Goal: Task Accomplishment & Management: Complete application form

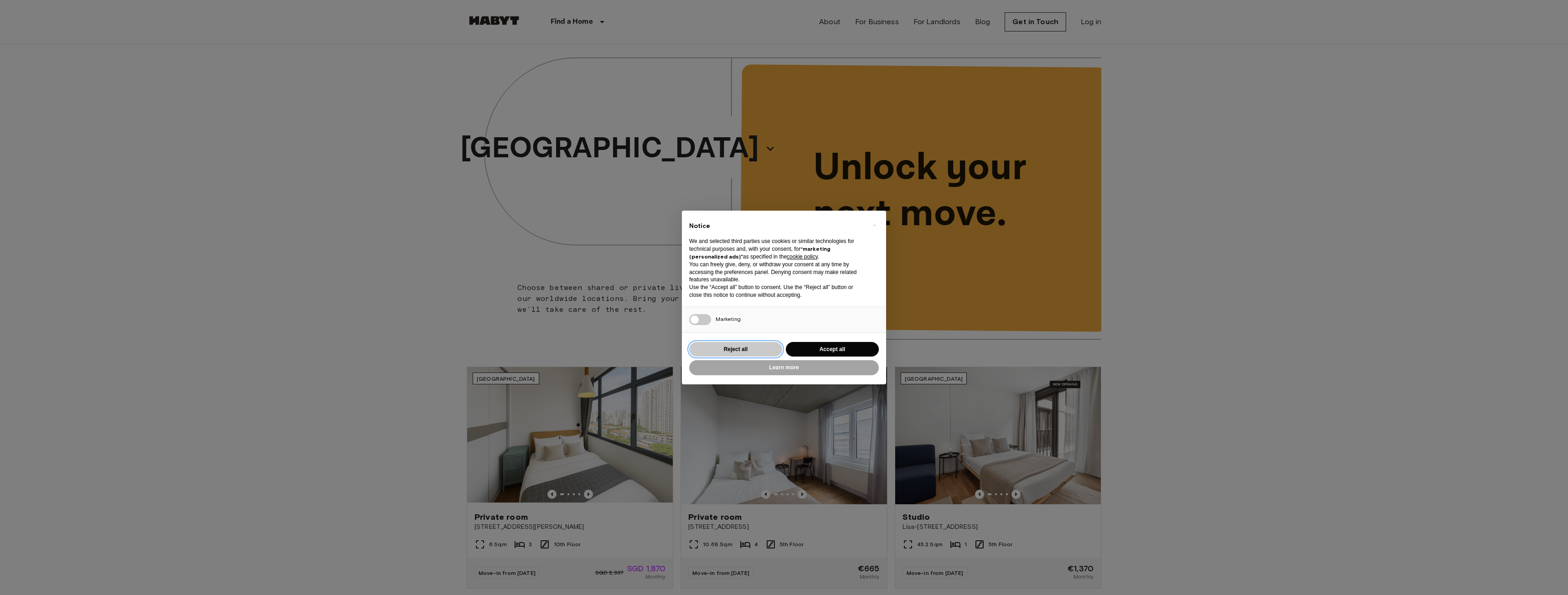
click at [747, 347] on button "Reject all" at bounding box center [735, 350] width 93 height 15
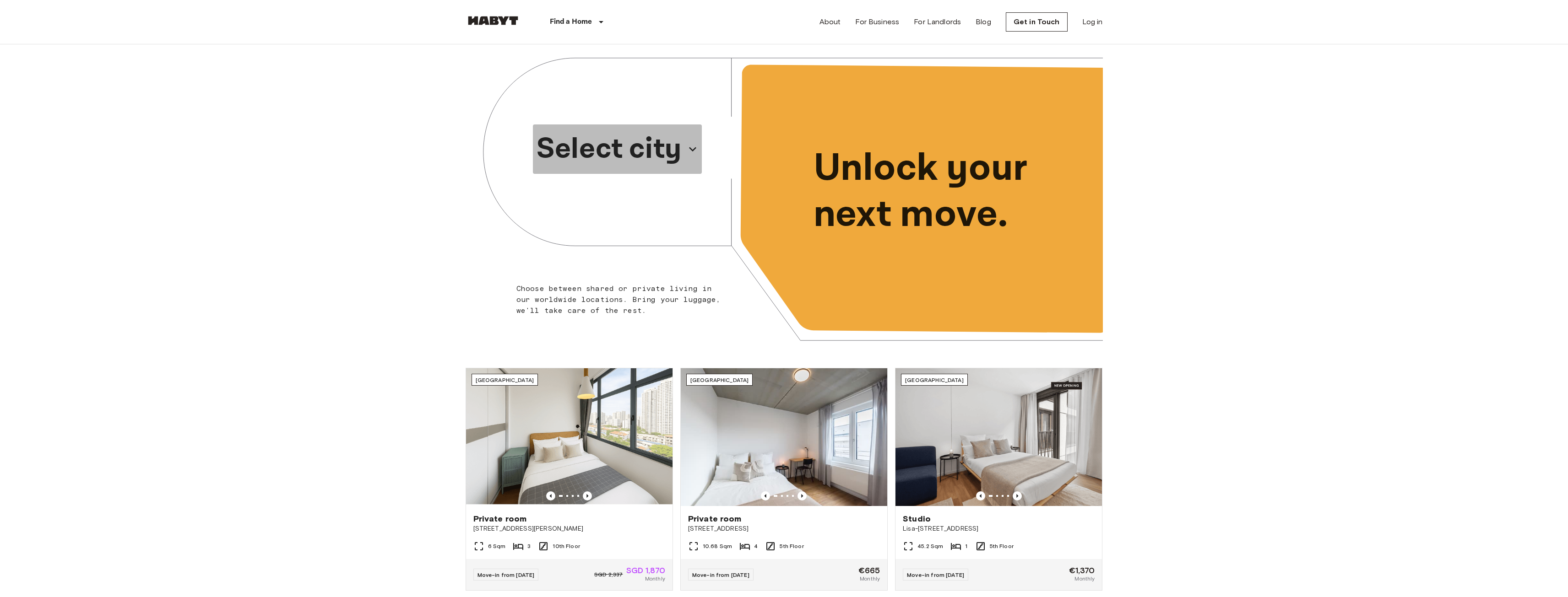
click at [675, 152] on p "Select city" at bounding box center [609, 149] width 145 height 44
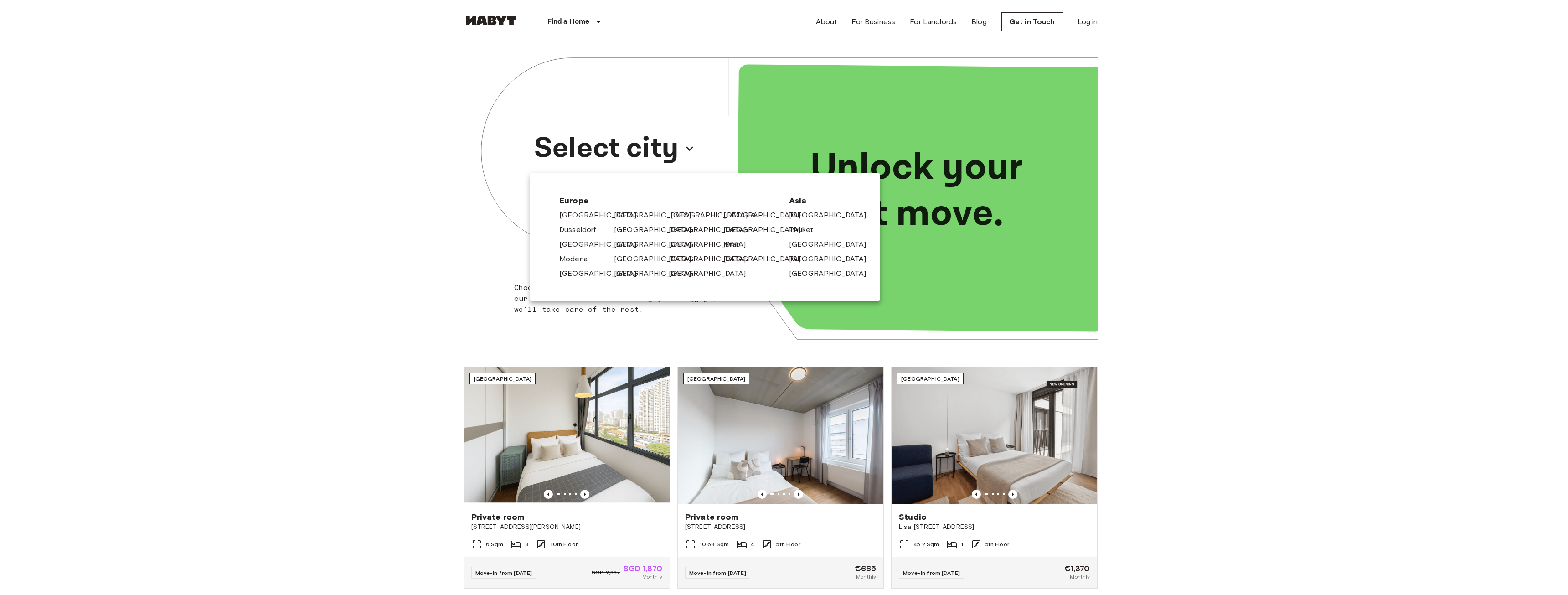
click at [677, 214] on link "[GEOGRAPHIC_DATA]" at bounding box center [714, 215] width 86 height 11
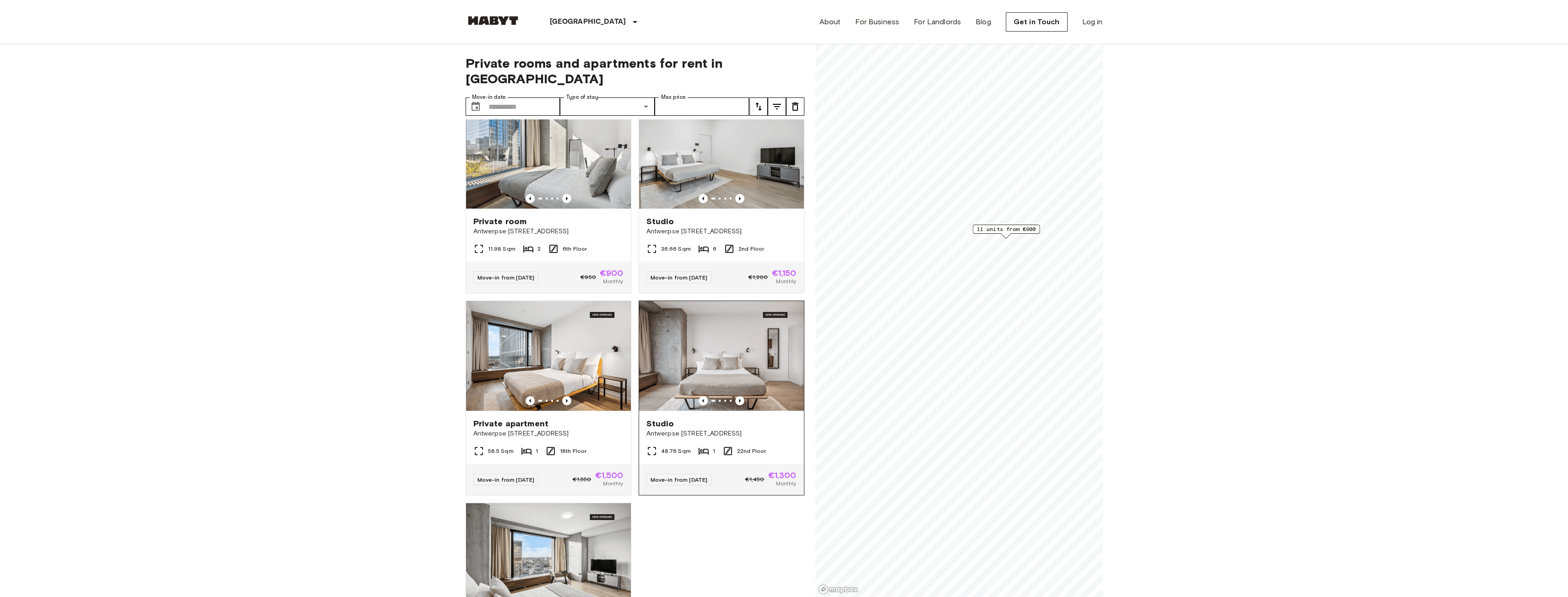
scroll to position [590, 0]
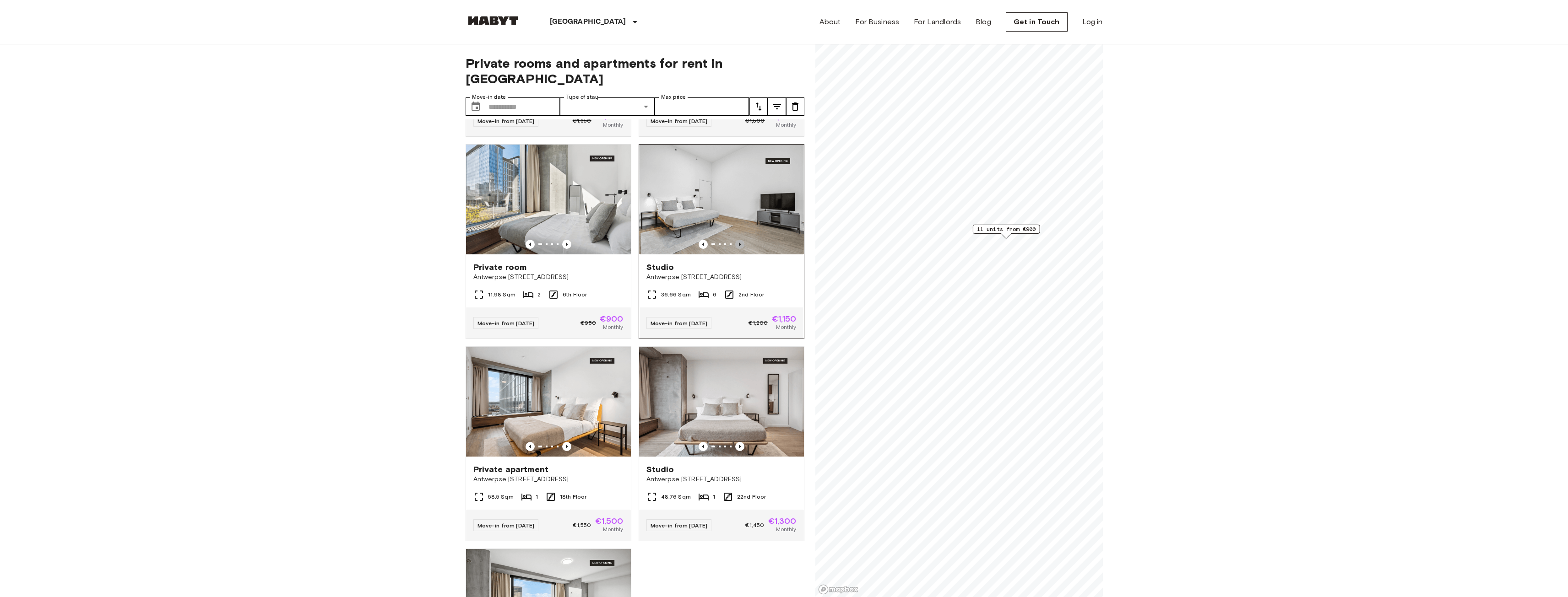
click at [735, 241] on icon "Previous image" at bounding box center [740, 244] width 9 height 9
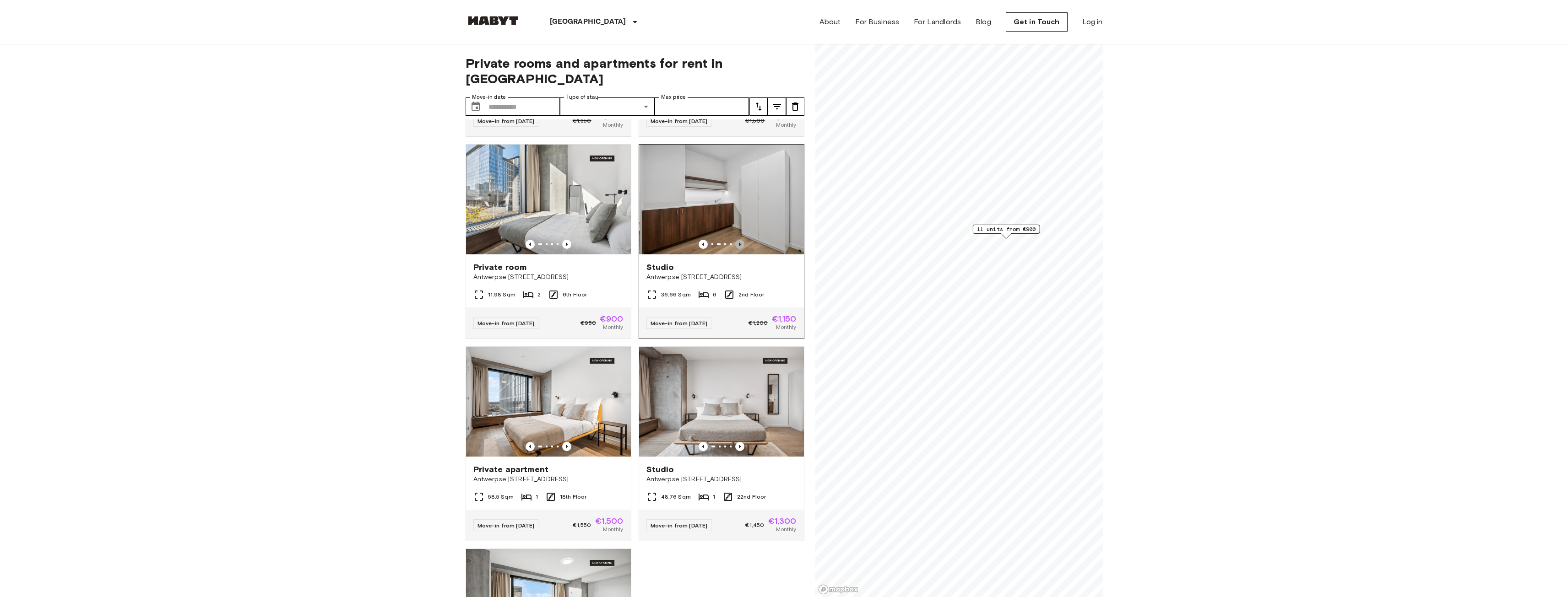
click at [735, 241] on icon "Previous image" at bounding box center [740, 244] width 9 height 9
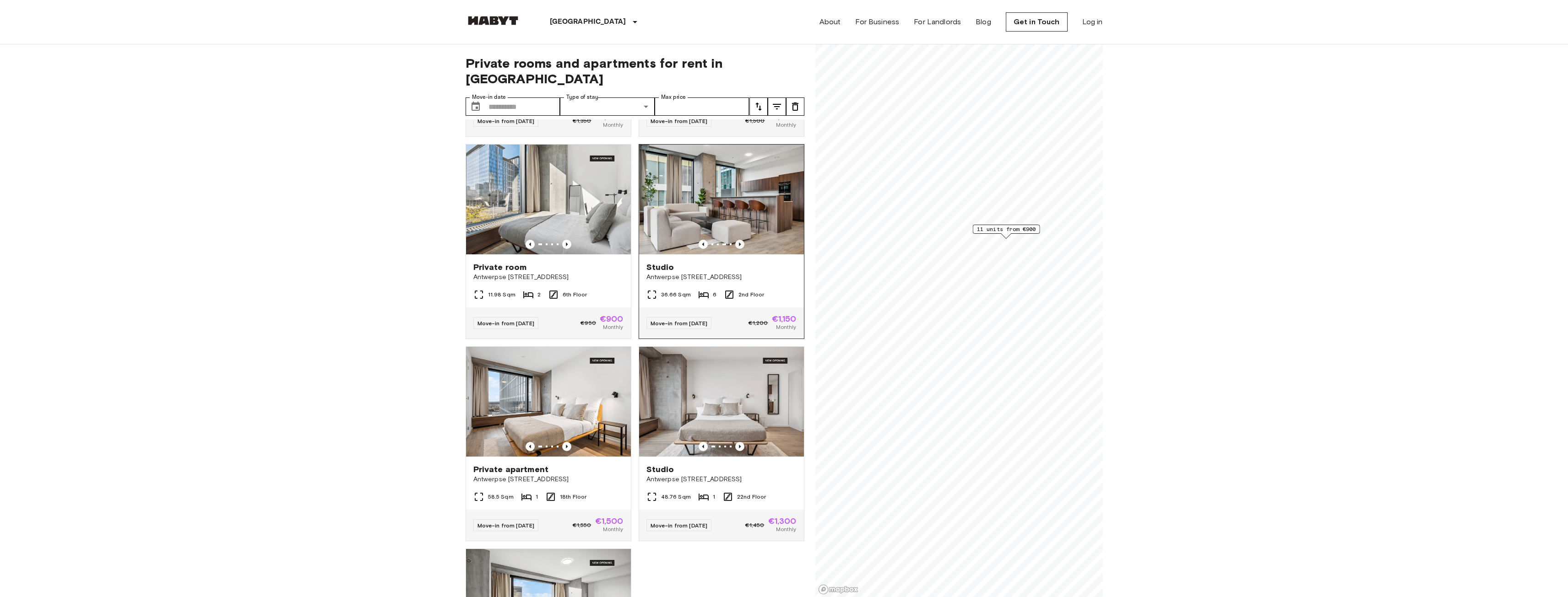
click at [735, 241] on icon "Previous image" at bounding box center [740, 244] width 9 height 9
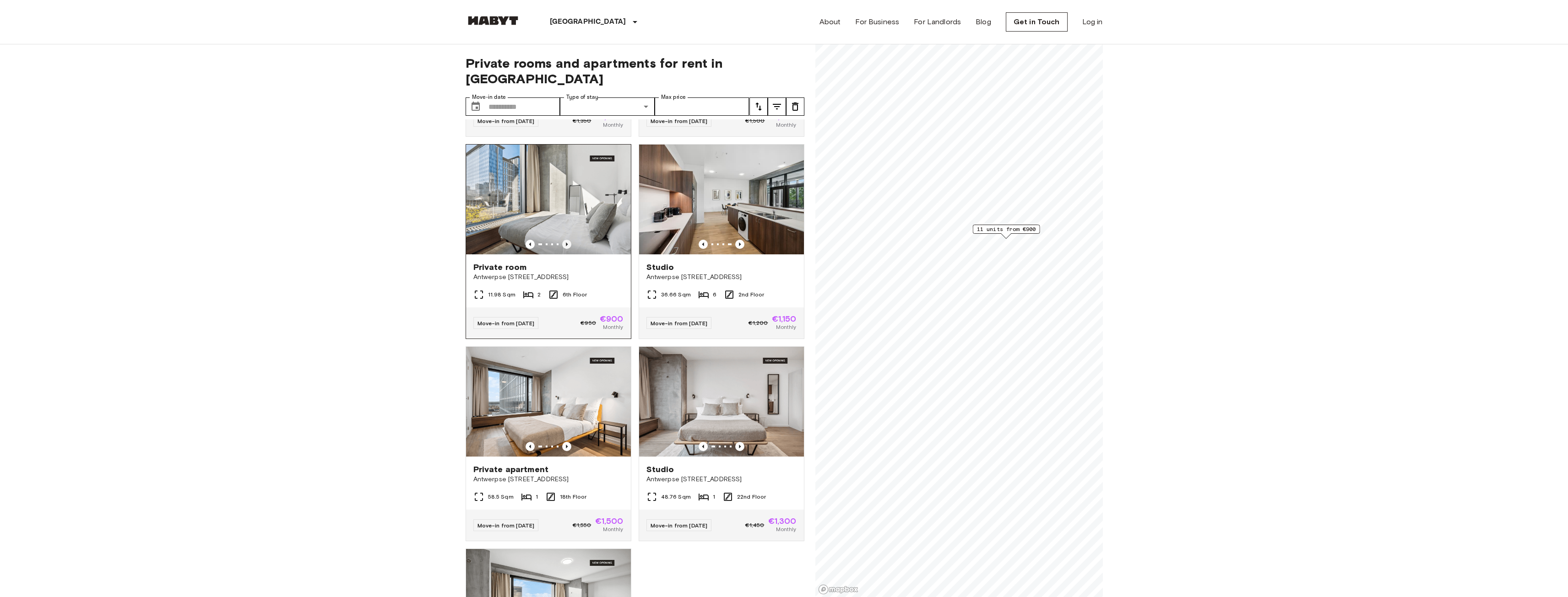
click at [567, 240] on icon "Previous image" at bounding box center [567, 244] width 9 height 9
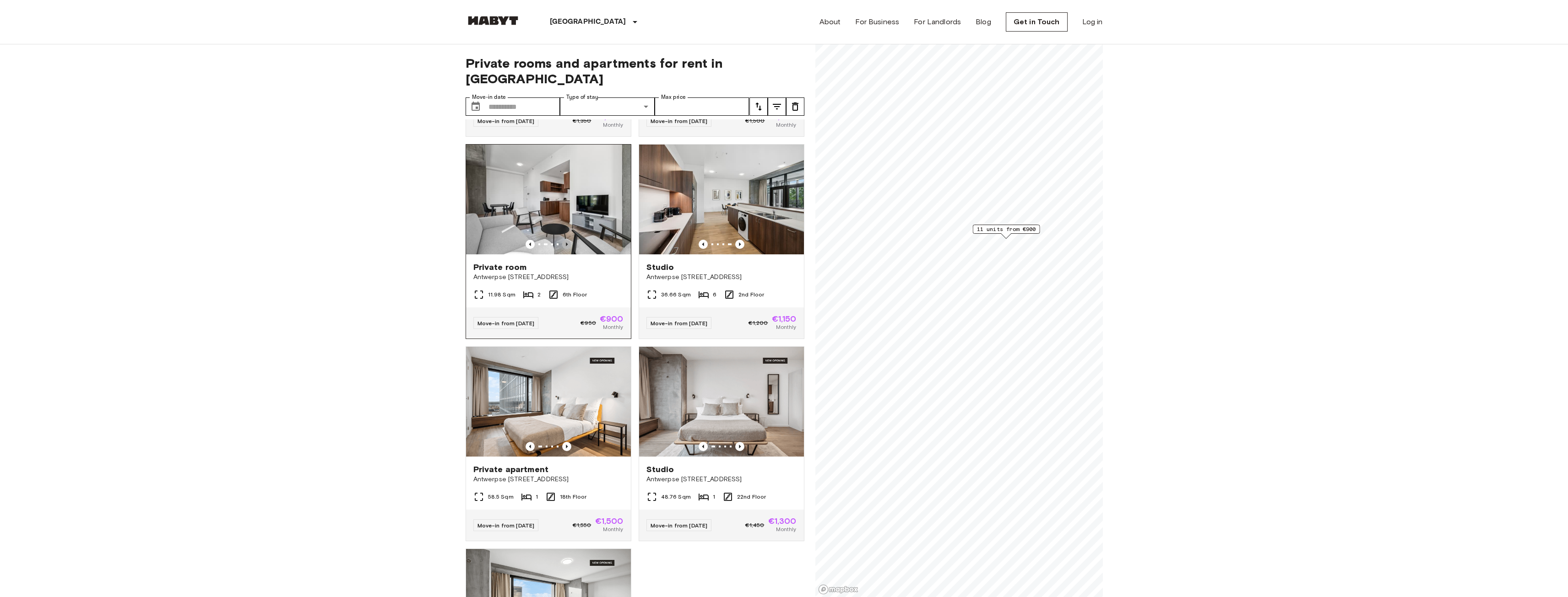
click at [567, 240] on icon "Previous image" at bounding box center [567, 244] width 9 height 9
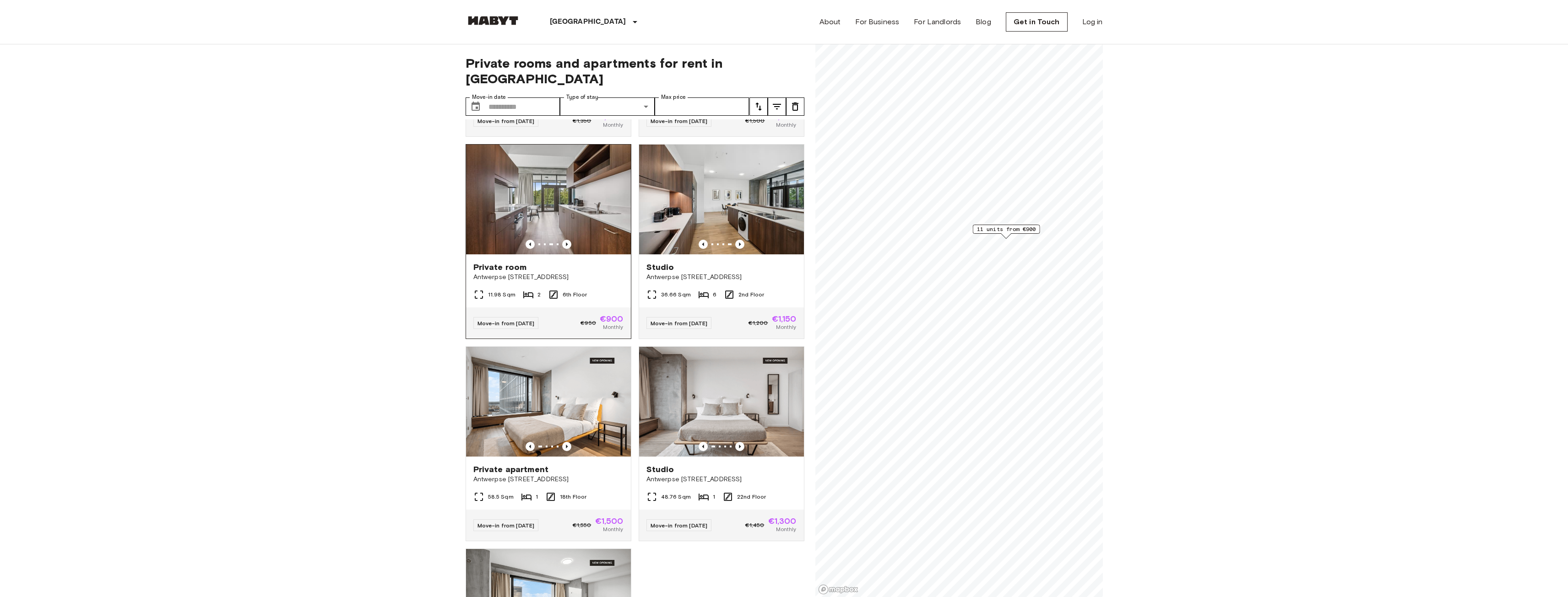
click at [561, 212] on img at bounding box center [548, 200] width 165 height 110
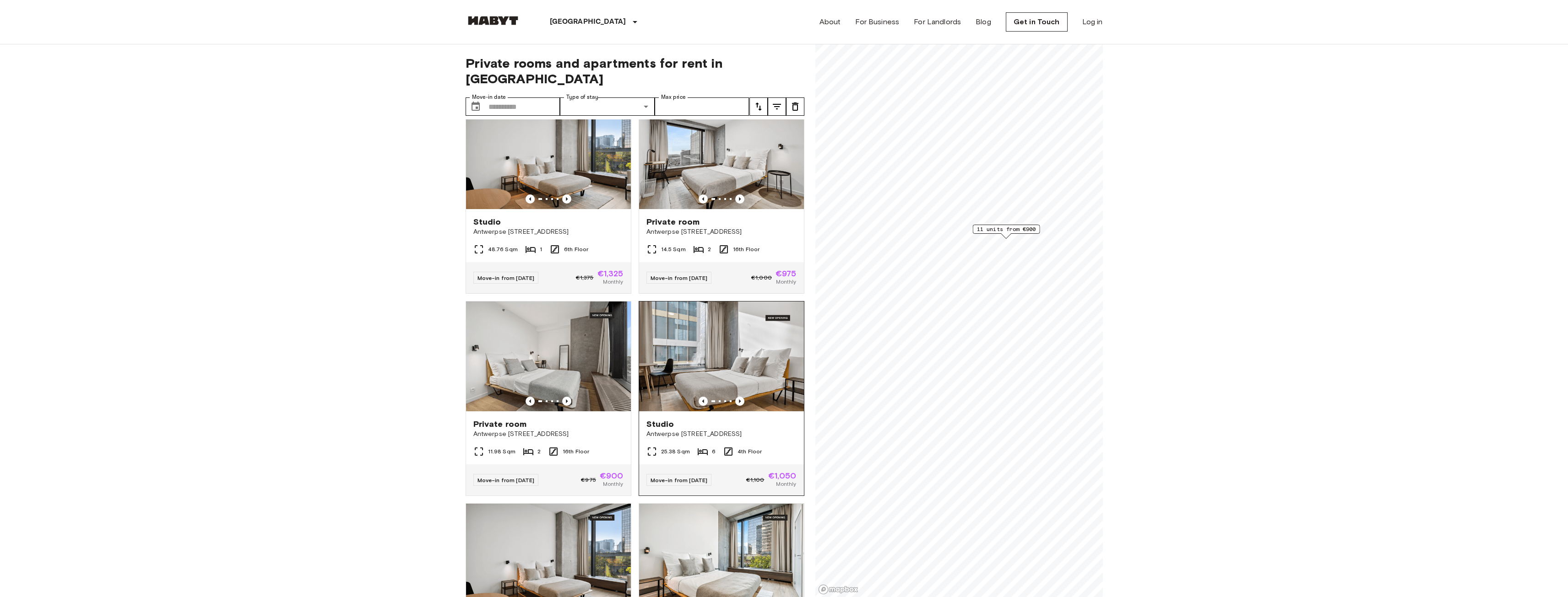
scroll to position [0, 0]
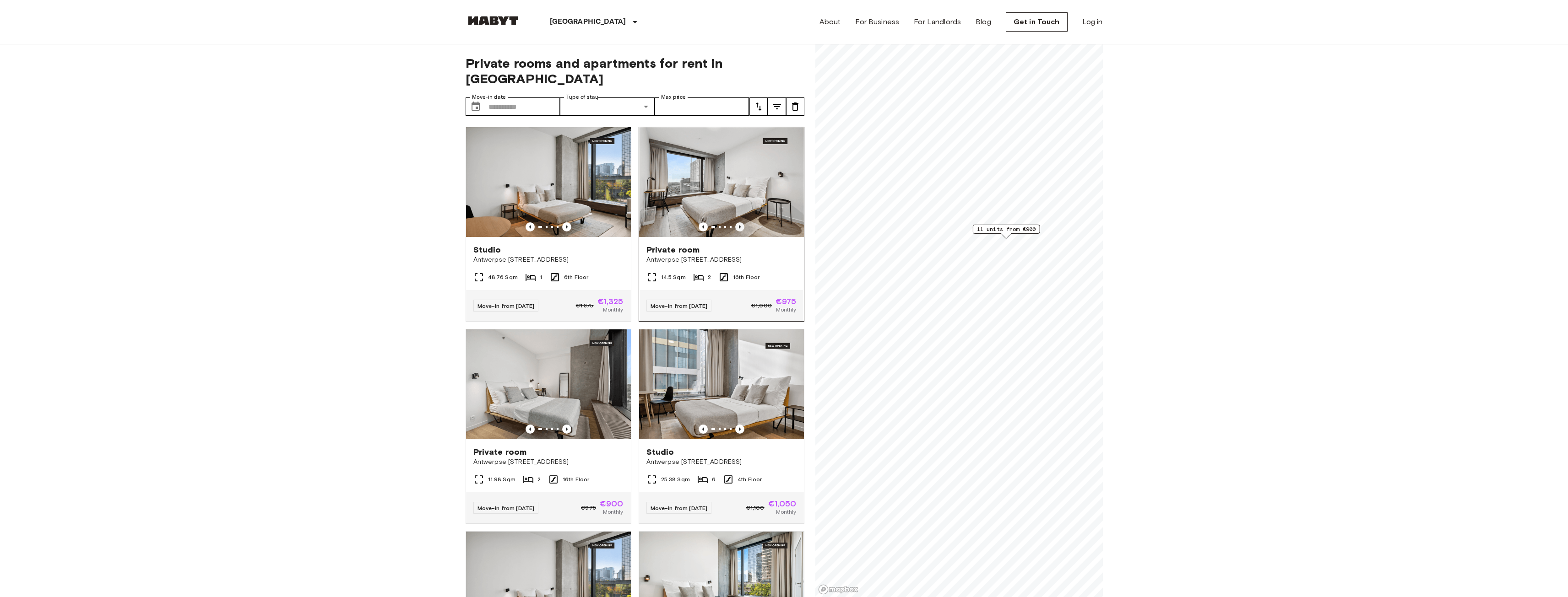
click at [737, 222] on icon "Previous image" at bounding box center [740, 227] width 9 height 9
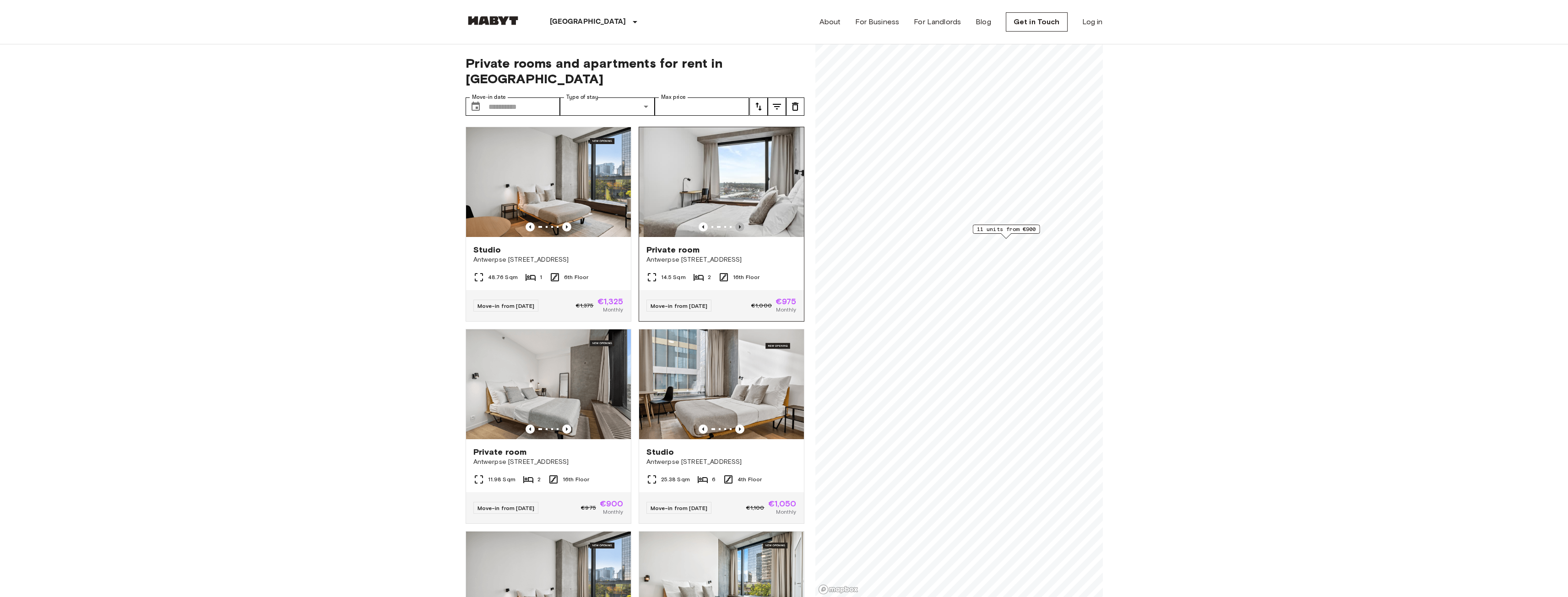
click at [737, 222] on icon "Previous image" at bounding box center [740, 227] width 9 height 9
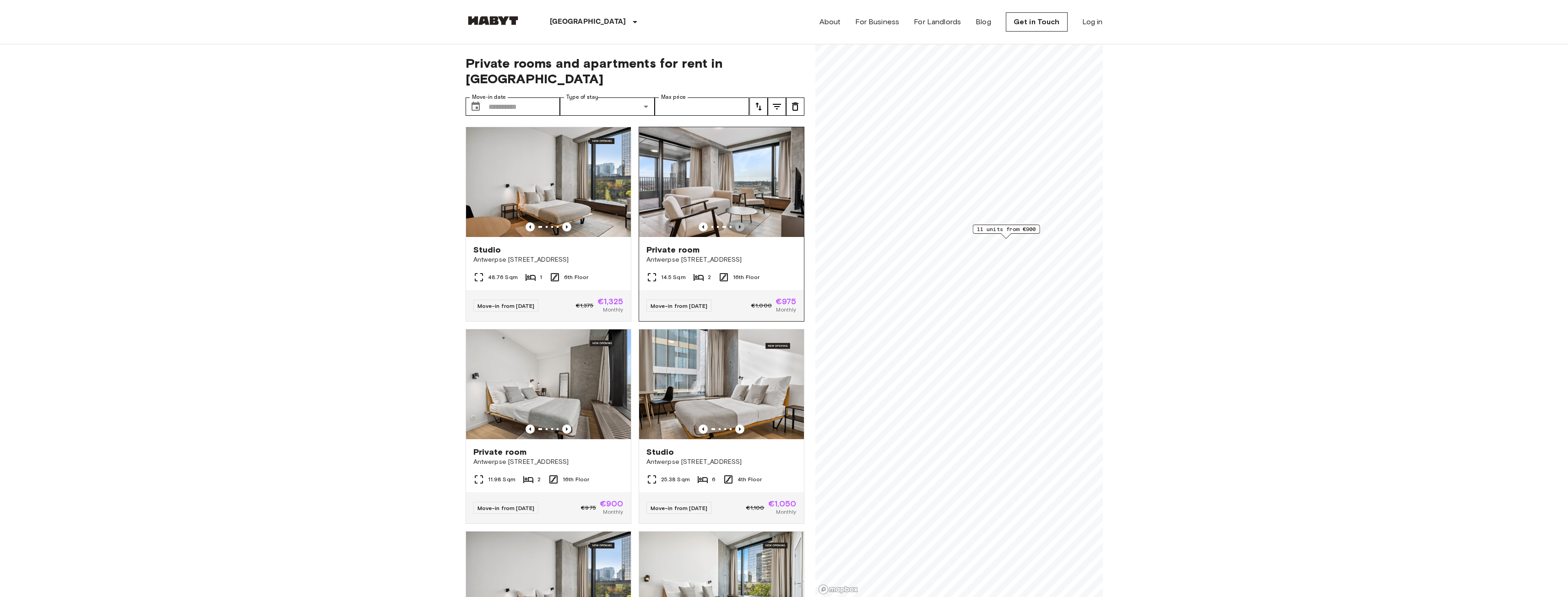
click at [737, 222] on icon "Previous image" at bounding box center [740, 227] width 9 height 9
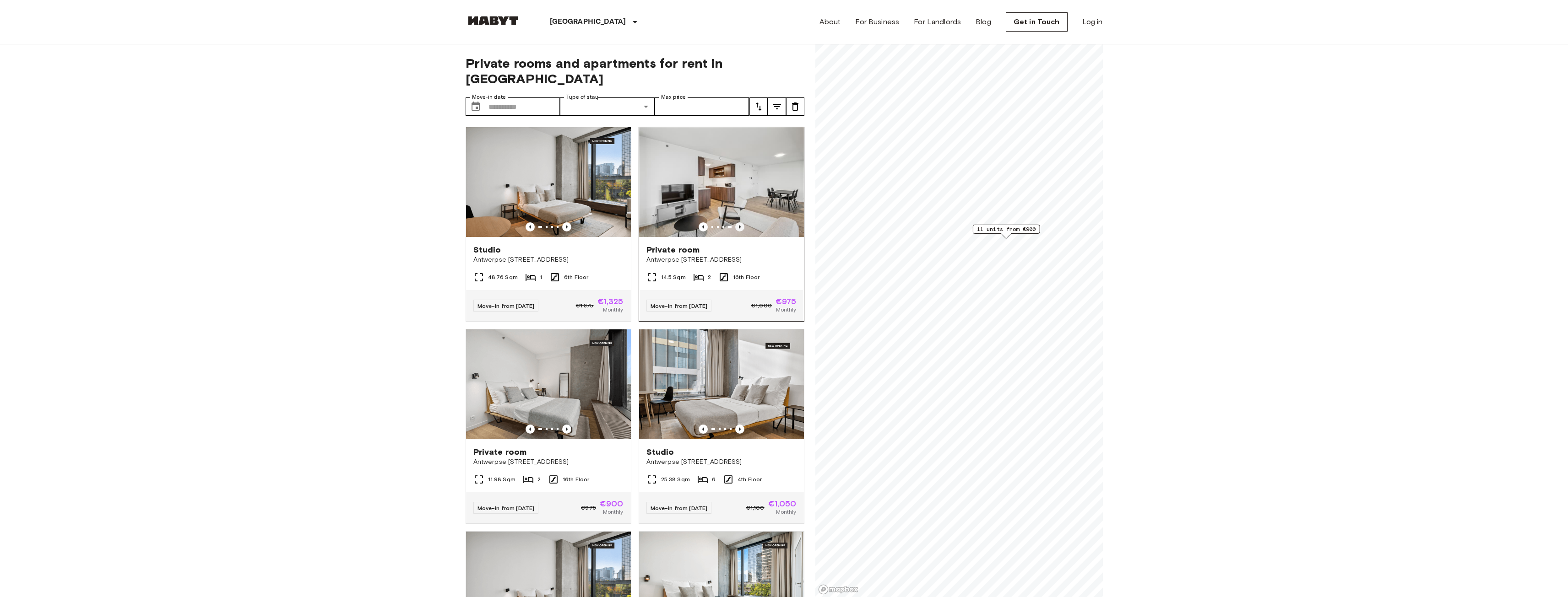
click at [737, 222] on icon "Previous image" at bounding box center [740, 227] width 9 height 9
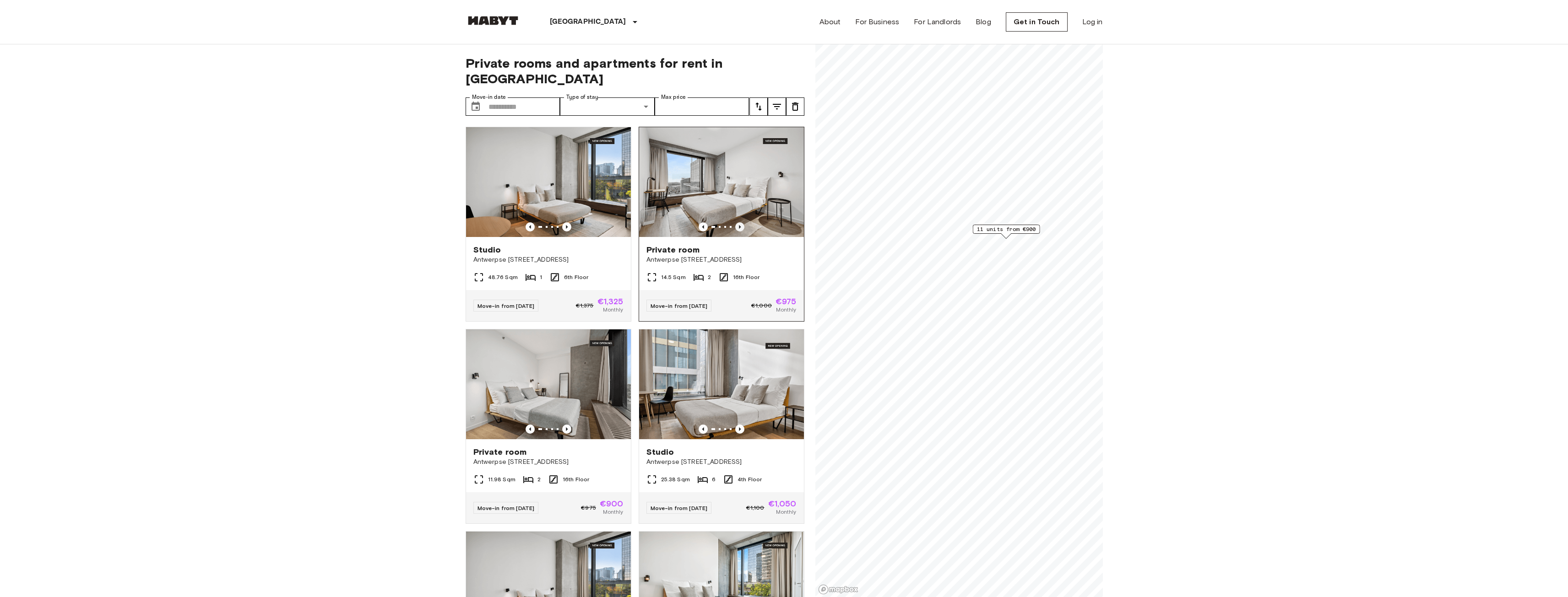
click at [737, 222] on icon "Previous image" at bounding box center [740, 227] width 9 height 9
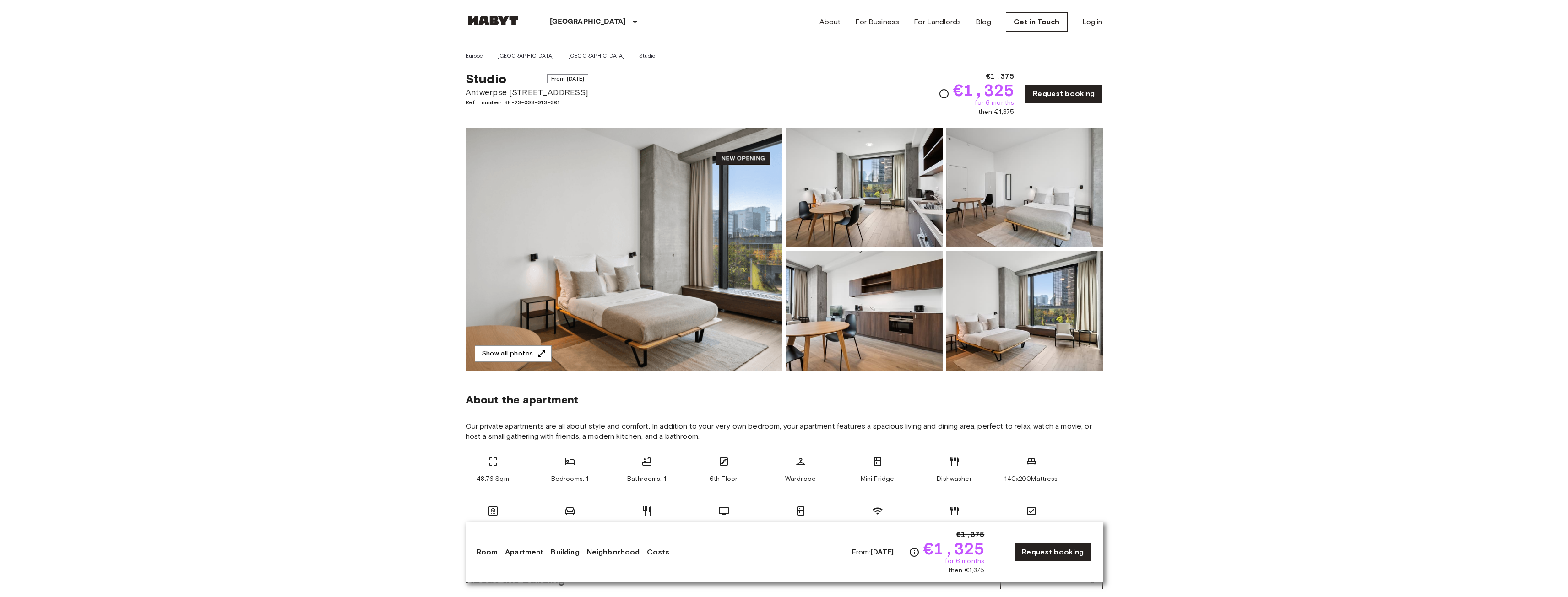
click at [704, 273] on img at bounding box center [624, 249] width 317 height 243
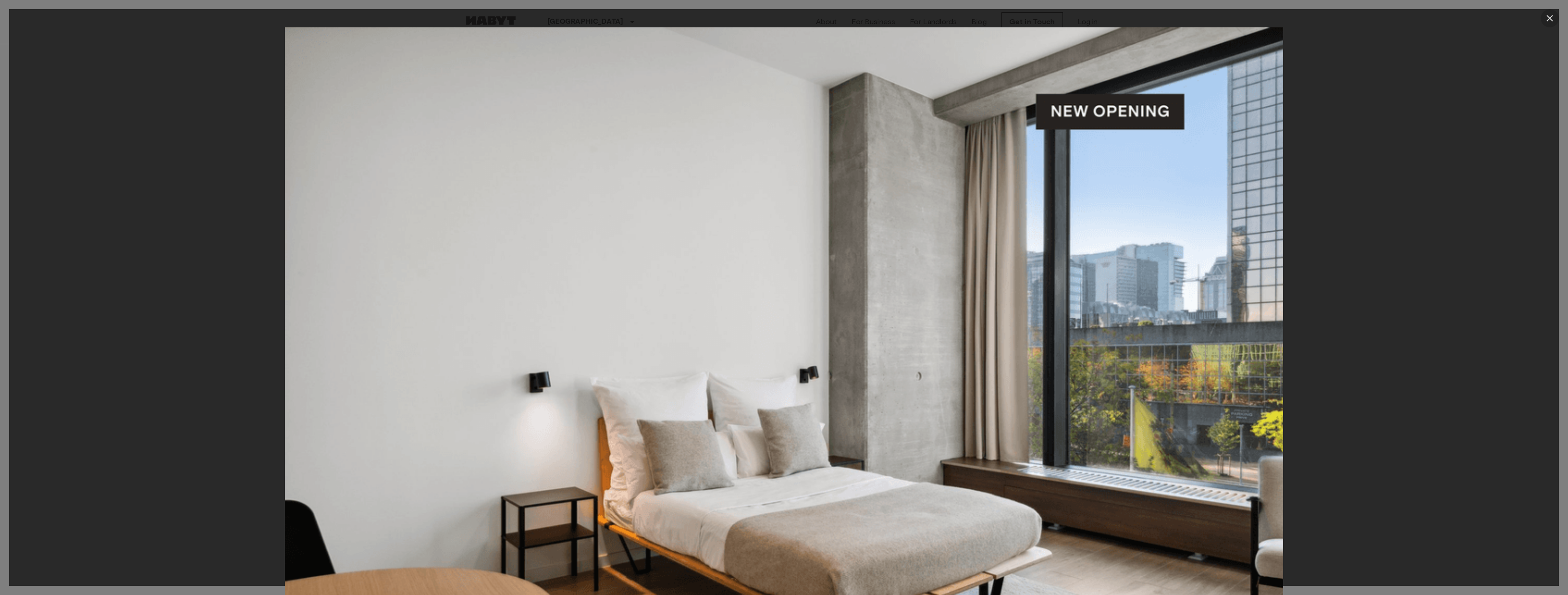
click at [1552, 18] on icon "button" at bounding box center [1550, 18] width 11 height 11
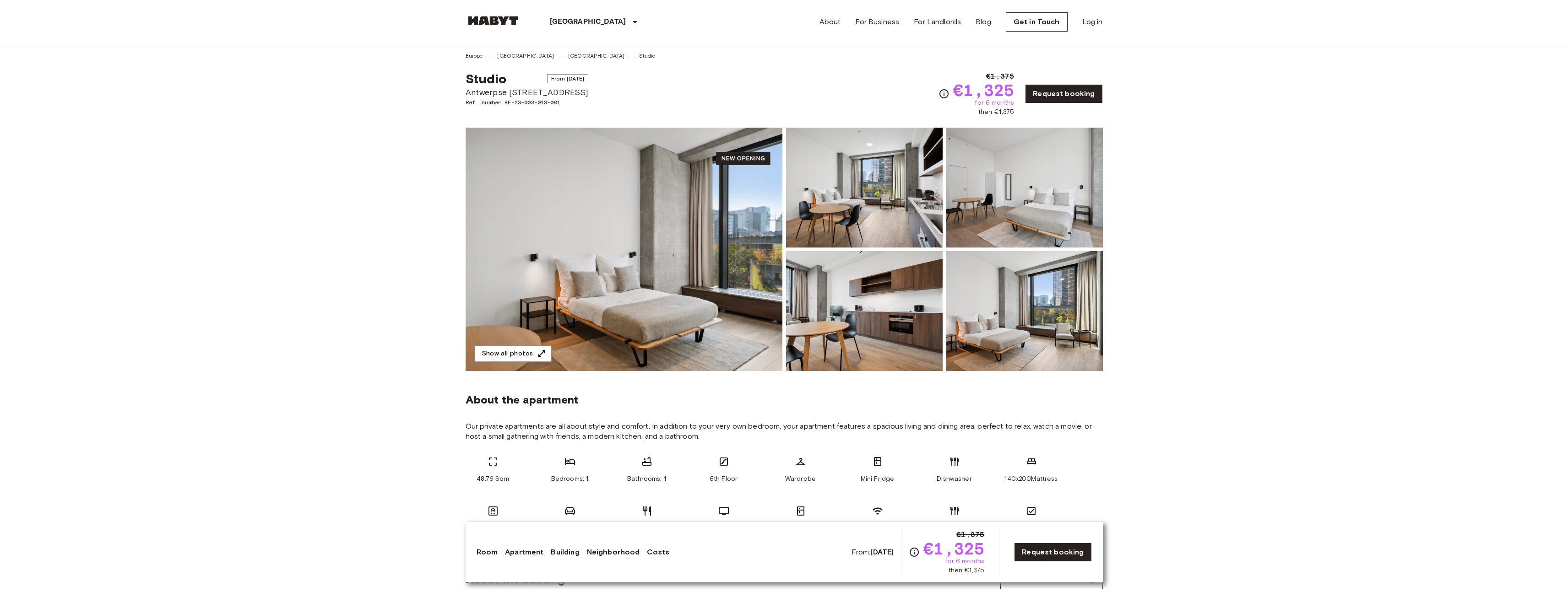
click at [847, 211] on img at bounding box center [864, 188] width 156 height 120
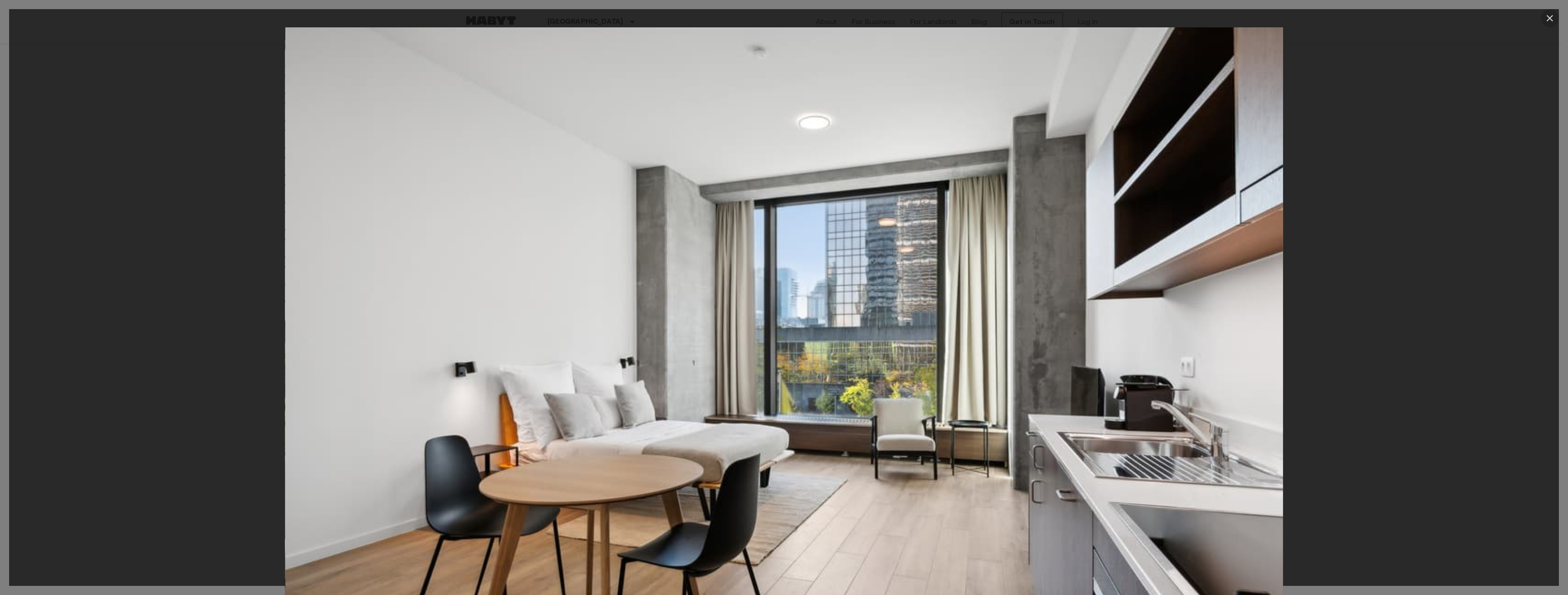
click at [1544, 17] on button "button" at bounding box center [1550, 18] width 18 height 18
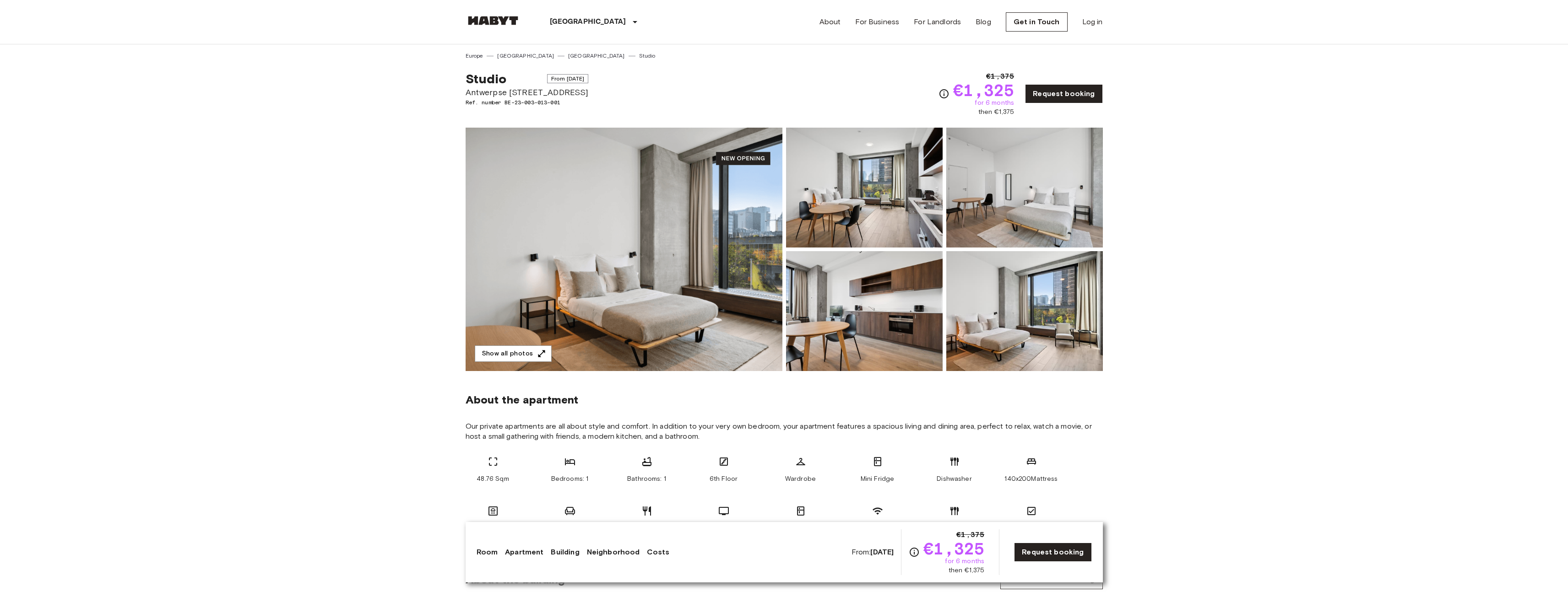
click at [745, 247] on img at bounding box center [624, 249] width 317 height 243
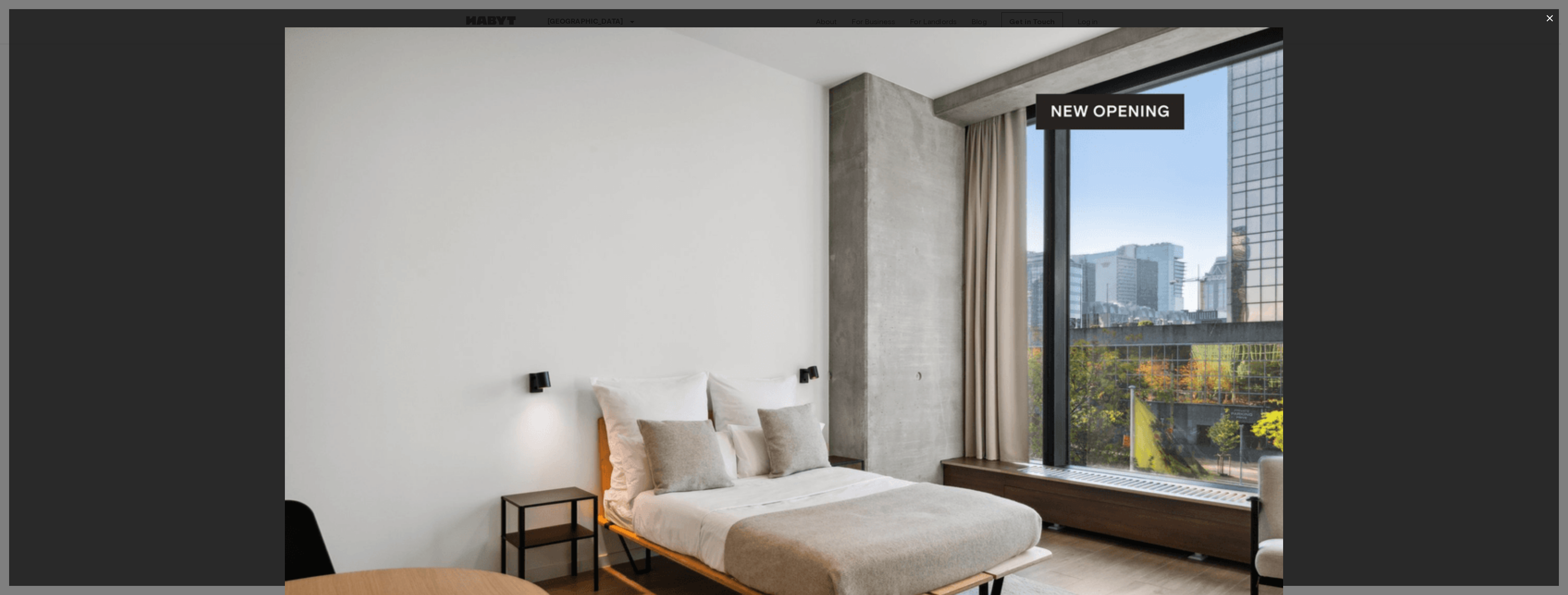
click at [1549, 17] on icon "button" at bounding box center [1550, 18] width 6 height 6
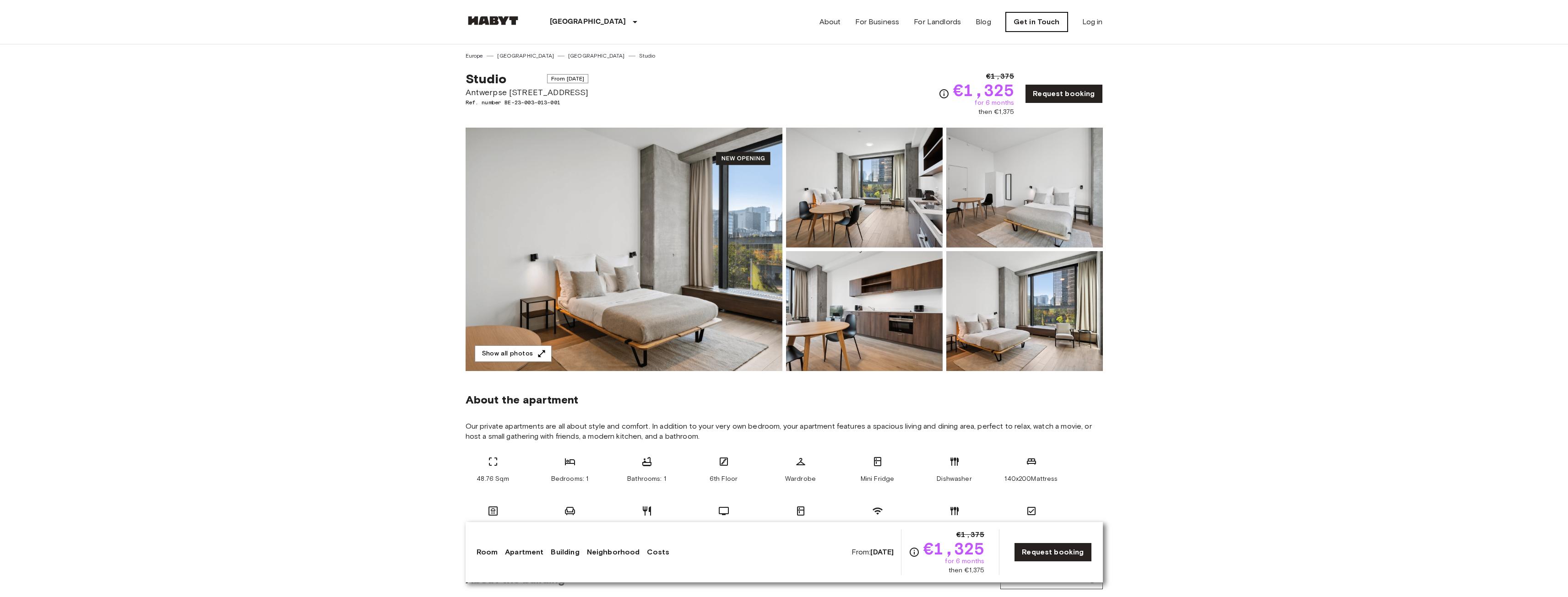
click at [1020, 22] on link "Get in Touch" at bounding box center [1036, 21] width 62 height 19
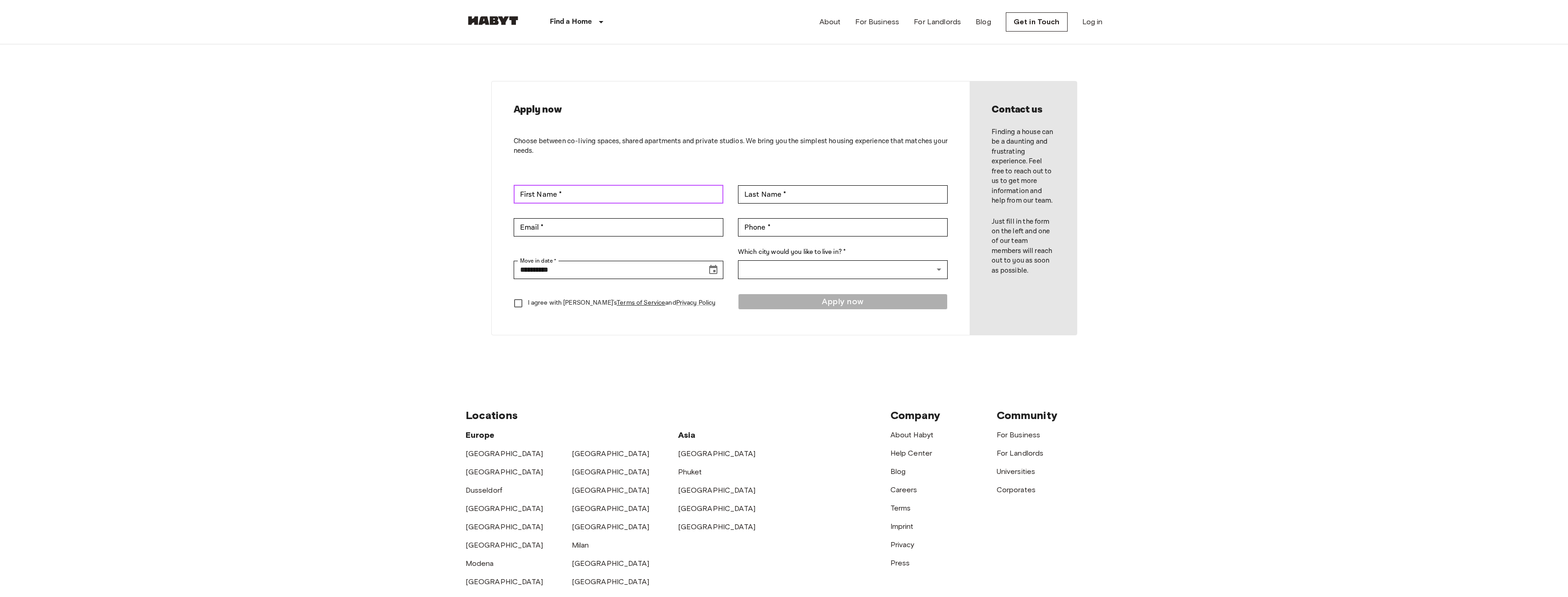
click at [600, 191] on input "First Name *" at bounding box center [618, 194] width 210 height 18
type input "******"
type input "********"
click at [589, 224] on input "Email *" at bounding box center [618, 227] width 210 height 18
type input "**********"
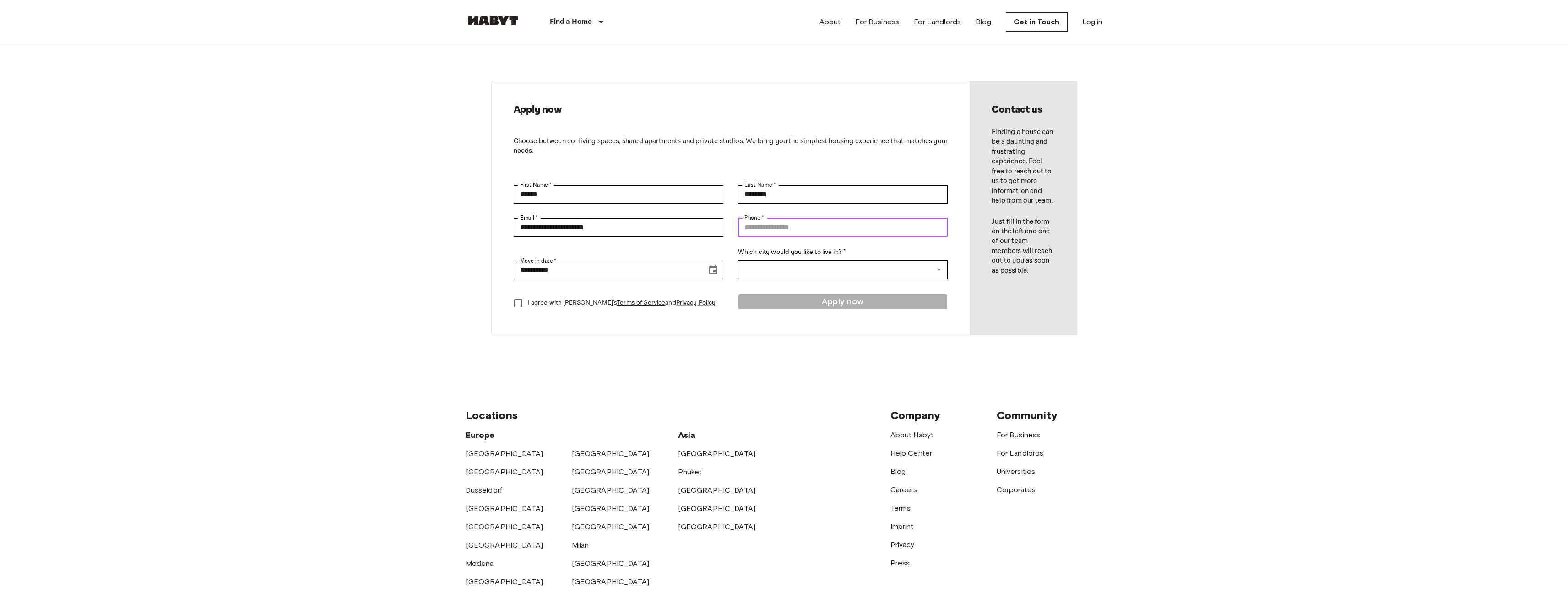
click at [751, 225] on input "Phone *" at bounding box center [842, 227] width 210 height 18
type input "**********"
click at [609, 266] on input "**********" at bounding box center [607, 270] width 187 height 18
click at [714, 270] on icon "Choose date, selected date is Sep 17, 2025" at bounding box center [713, 269] width 8 height 9
click at [661, 293] on icon "Next month" at bounding box center [667, 293] width 11 height 11
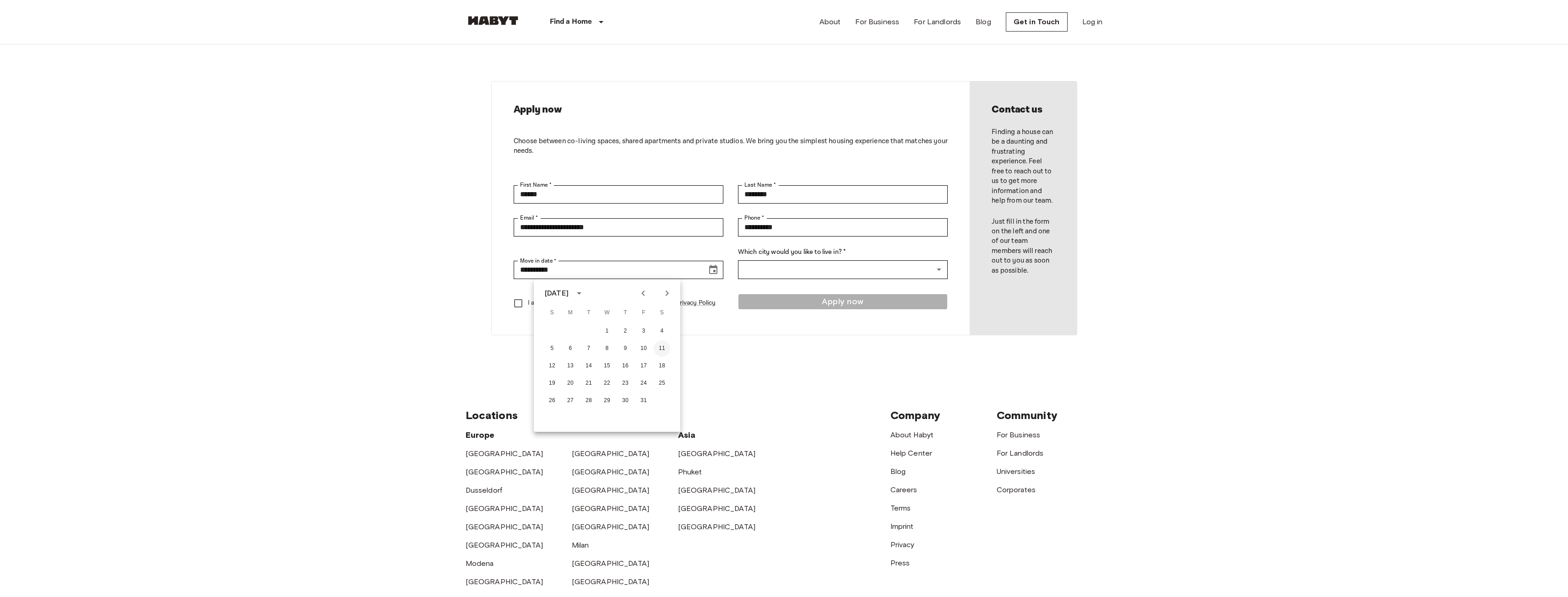
click at [659, 348] on button "11" at bounding box center [661, 348] width 17 height 16
type input "**********"
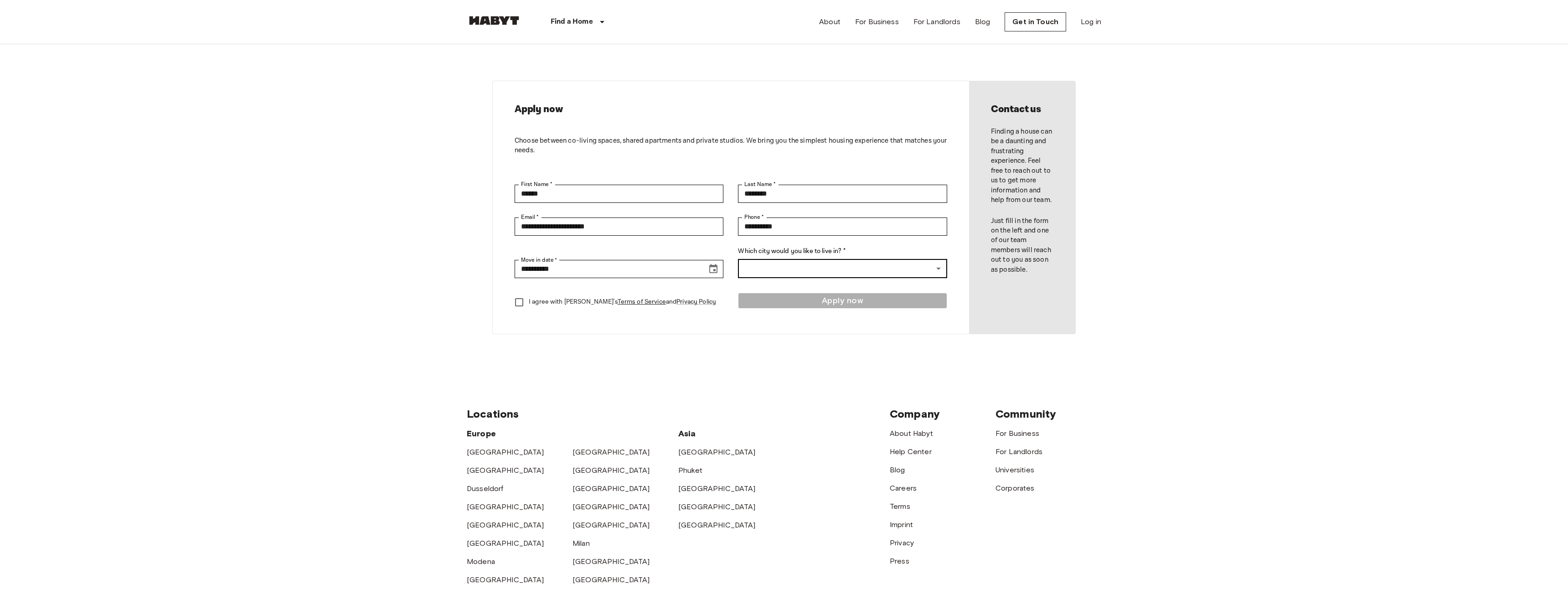
click at [768, 269] on body "**********" at bounding box center [784, 391] width 1568 height 783
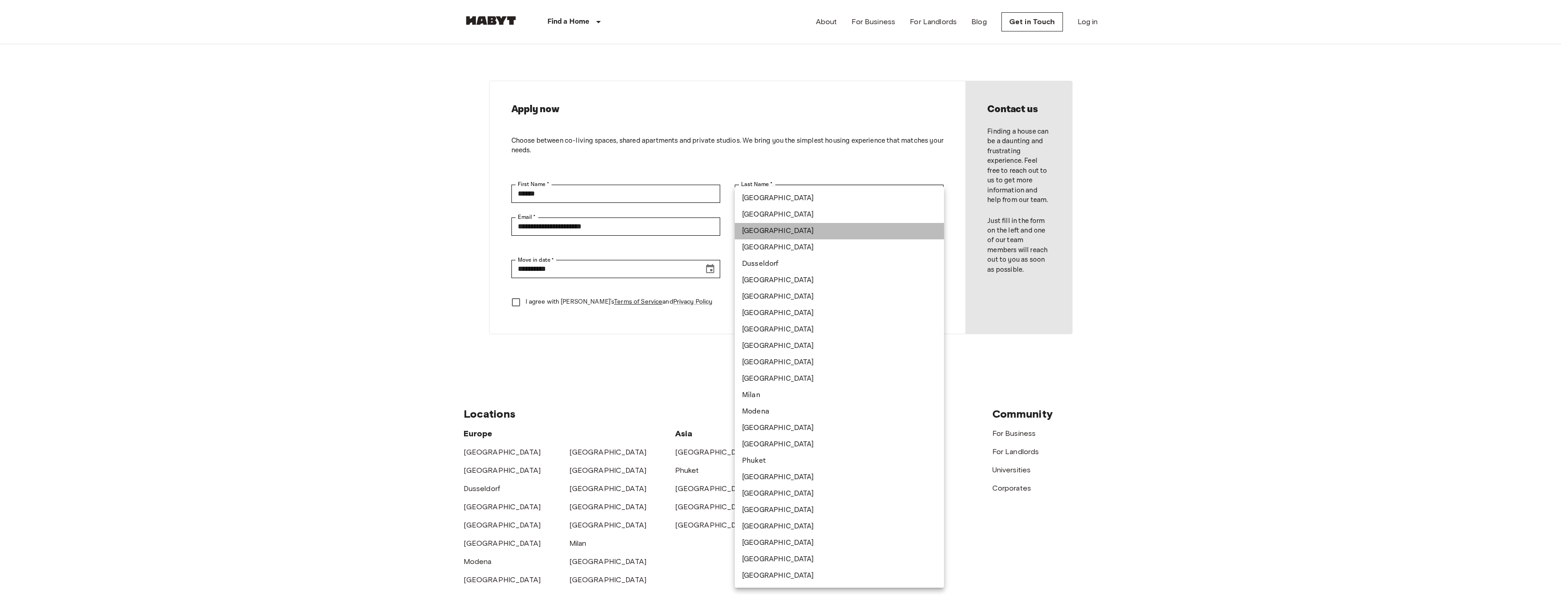
click at [768, 233] on li "[GEOGRAPHIC_DATA]" at bounding box center [839, 231] width 209 height 16
type input "********"
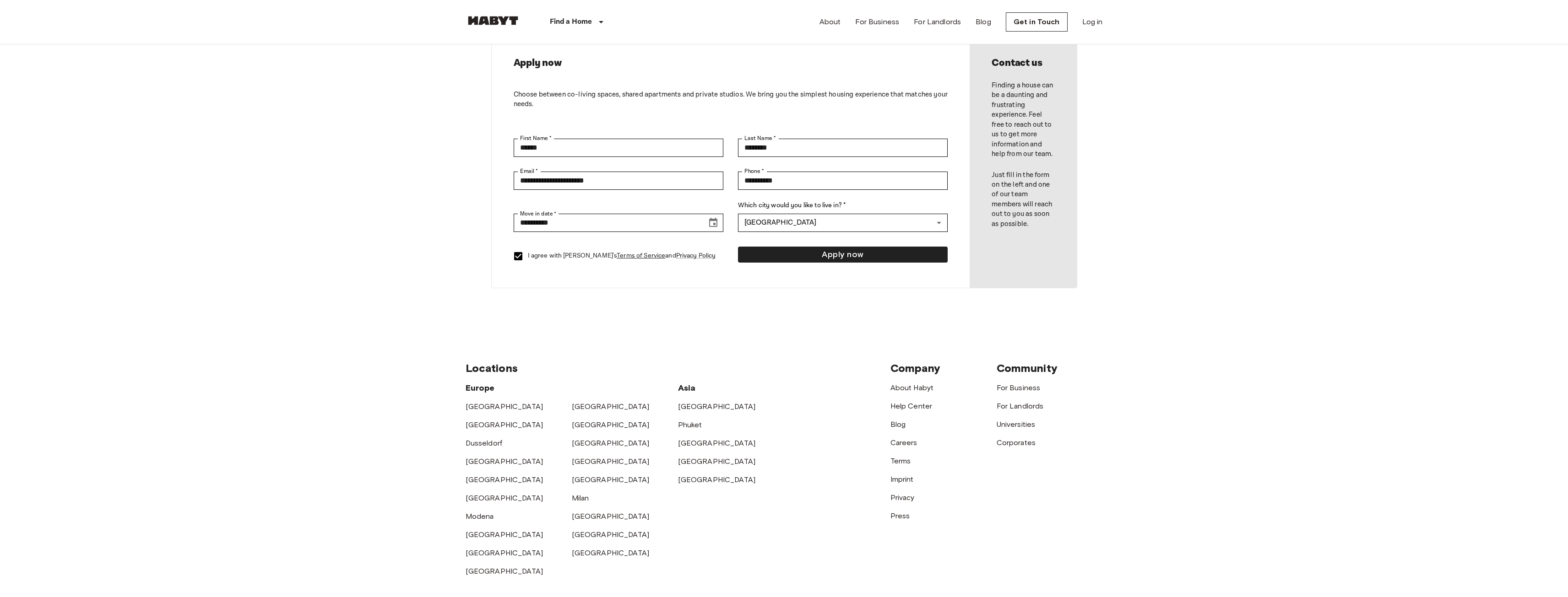
scroll to position [46, 0]
click at [823, 255] on button "Apply now" at bounding box center [842, 255] width 210 height 16
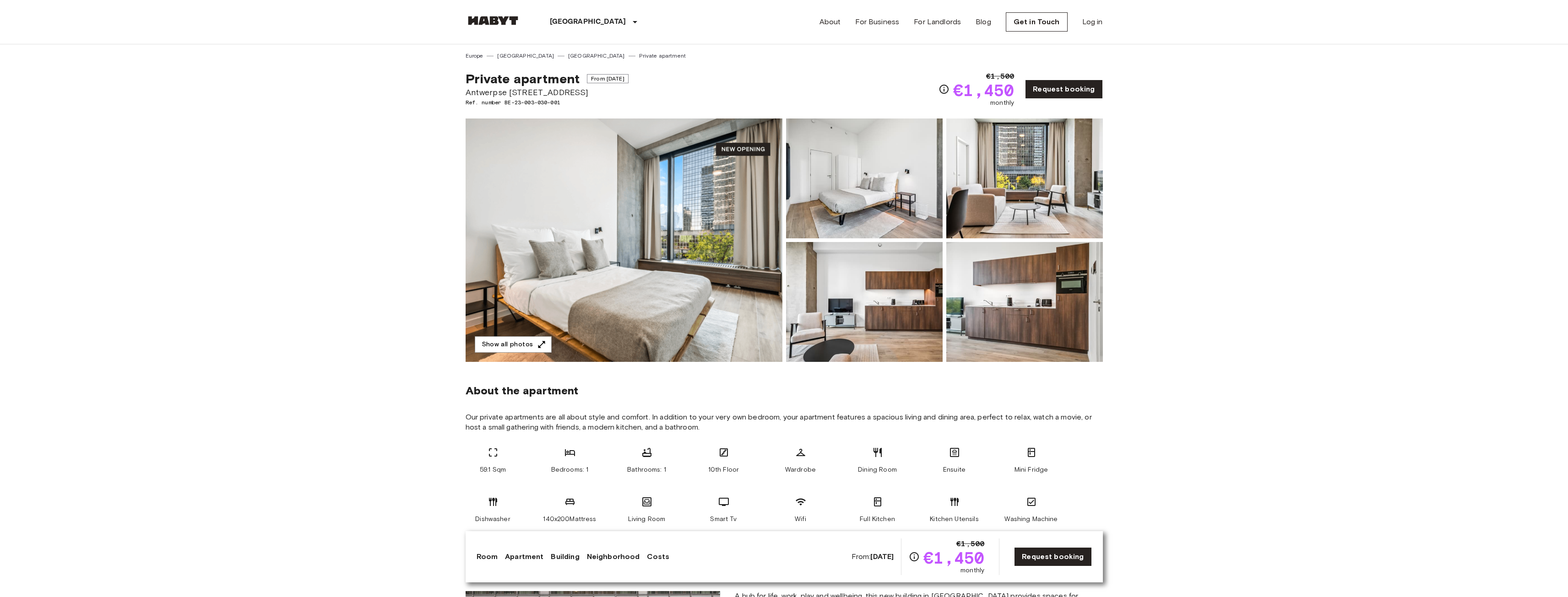
click at [723, 236] on img at bounding box center [624, 240] width 317 height 243
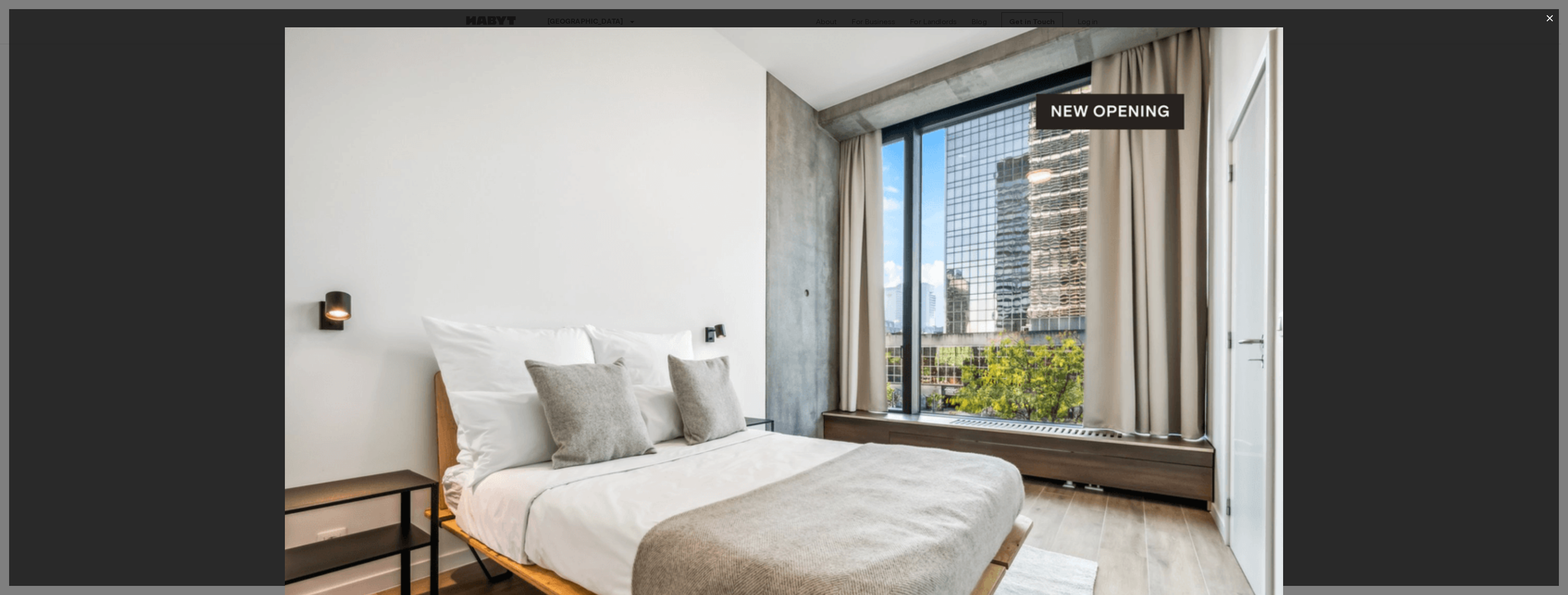
click at [1542, 15] on button "button" at bounding box center [1550, 18] width 18 height 18
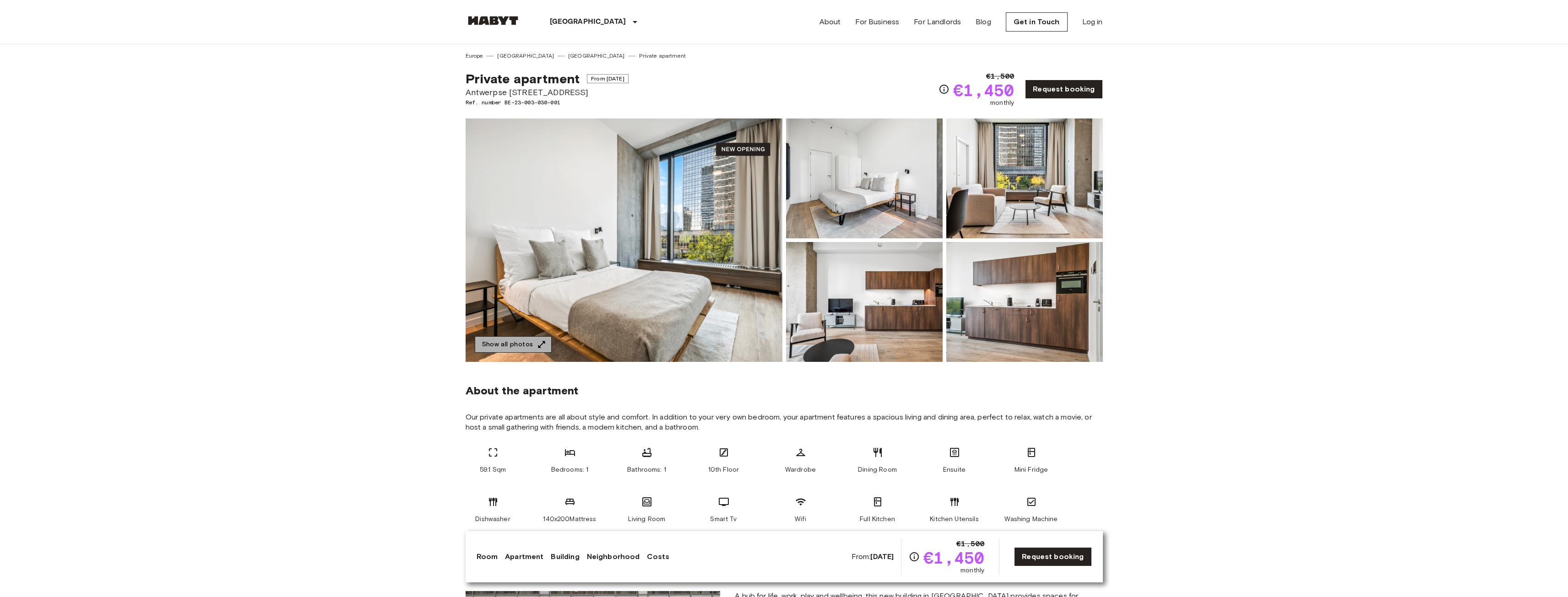
click at [534, 340] on button "Show all photos" at bounding box center [513, 345] width 77 height 17
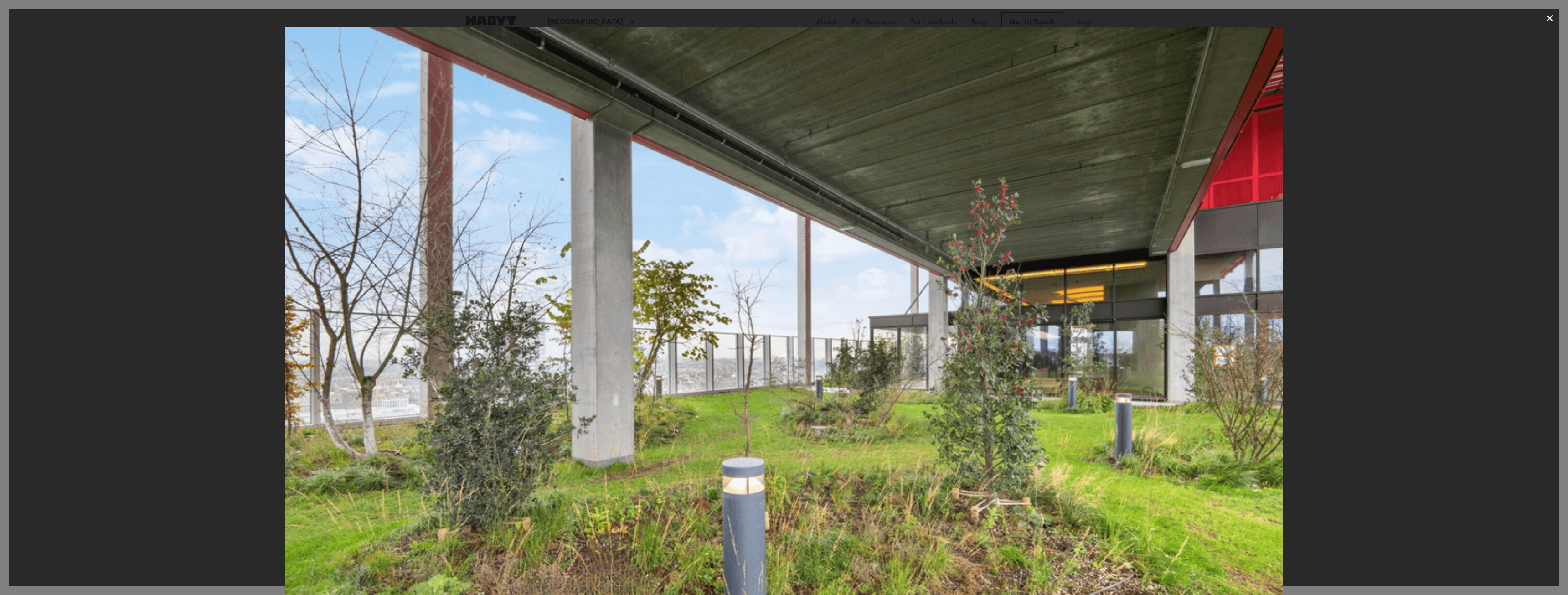
click at [1544, 17] on button "button" at bounding box center [1550, 18] width 18 height 18
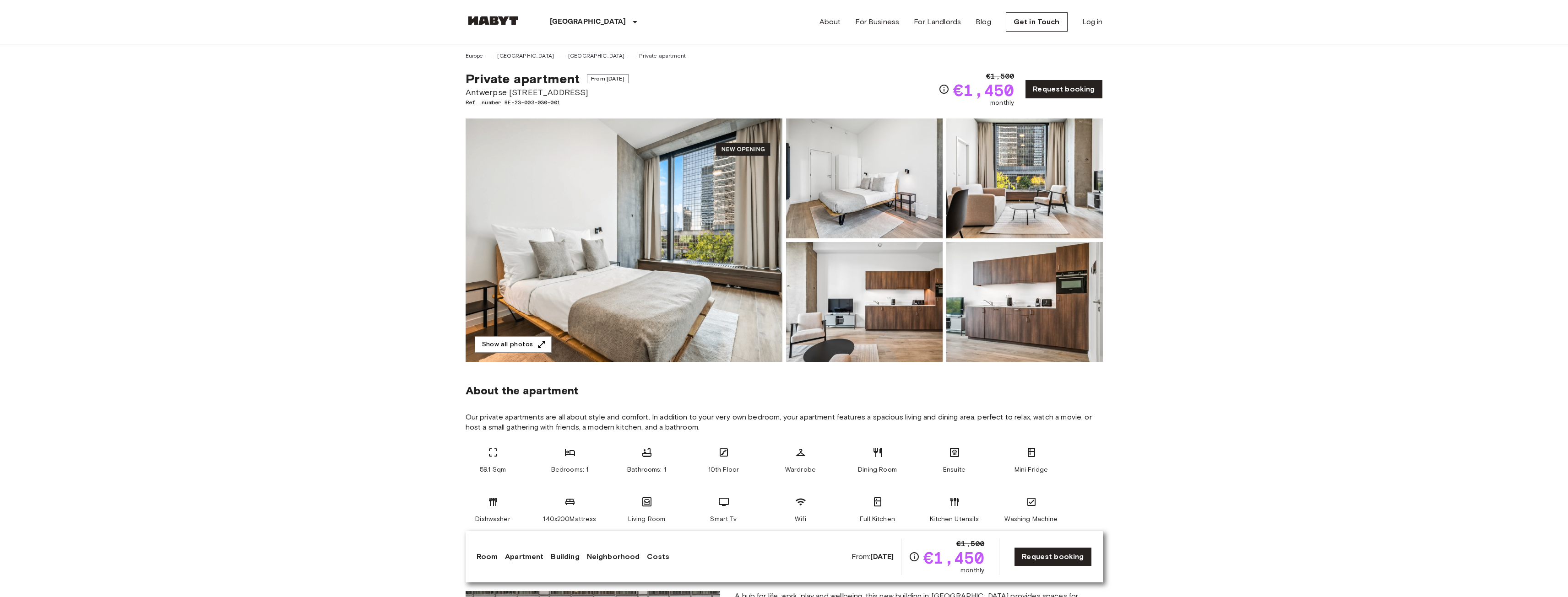
drag, startPoint x: 461, startPoint y: 92, endPoint x: 620, endPoint y: 91, distance: 159.0
copy span "Antwerpse Steenweg 57, Brussels"
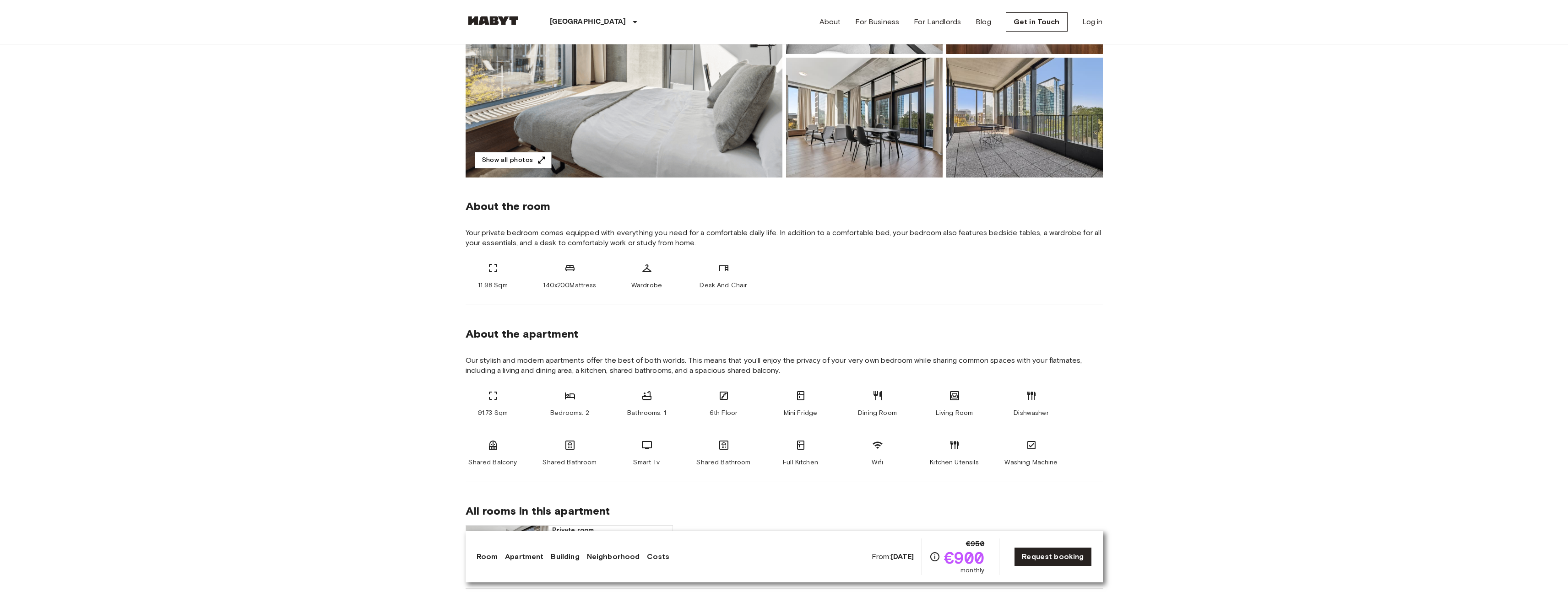
scroll to position [46, 0]
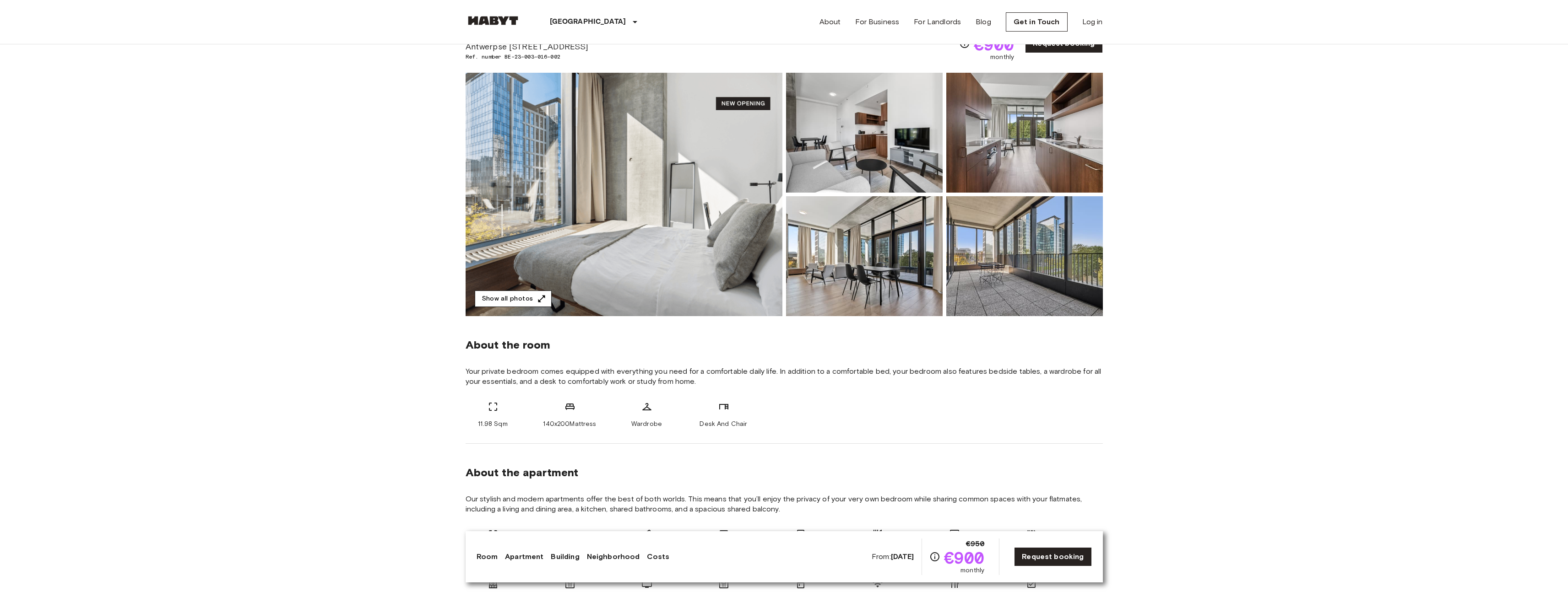
click at [529, 299] on button "Show all photos" at bounding box center [513, 299] width 77 height 17
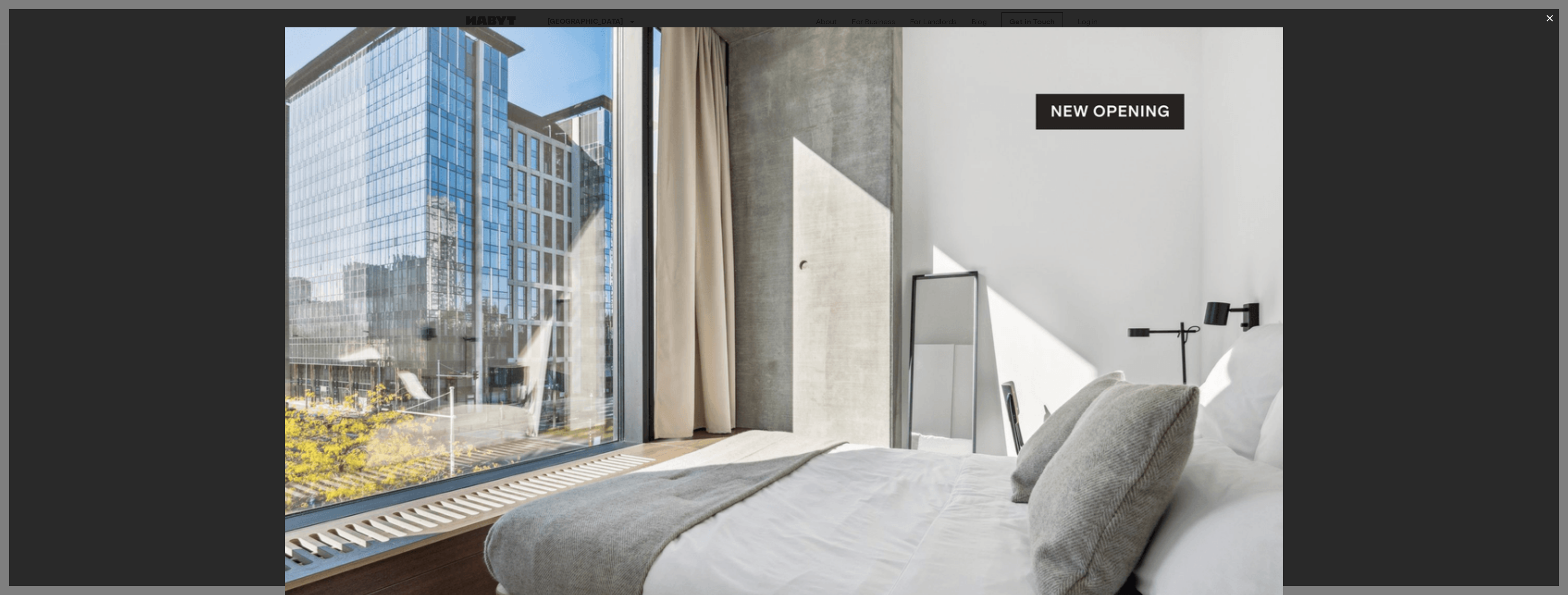
drag, startPoint x: 1363, startPoint y: 170, endPoint x: 1371, endPoint y: 147, distance: 24.4
click at [1361, 167] on div at bounding box center [784, 360] width 1550 height 666
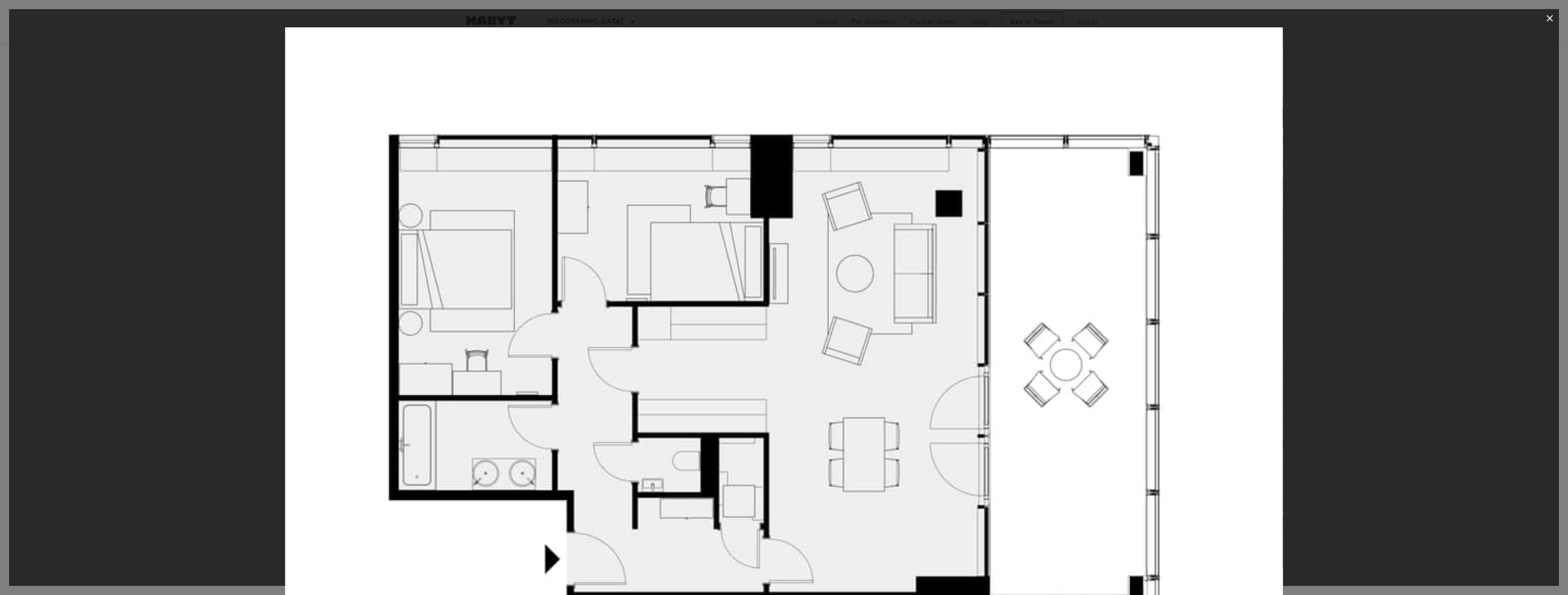
click at [1447, 152] on div at bounding box center [784, 360] width 1550 height 666
click at [1547, 17] on icon "button" at bounding box center [1550, 18] width 11 height 11
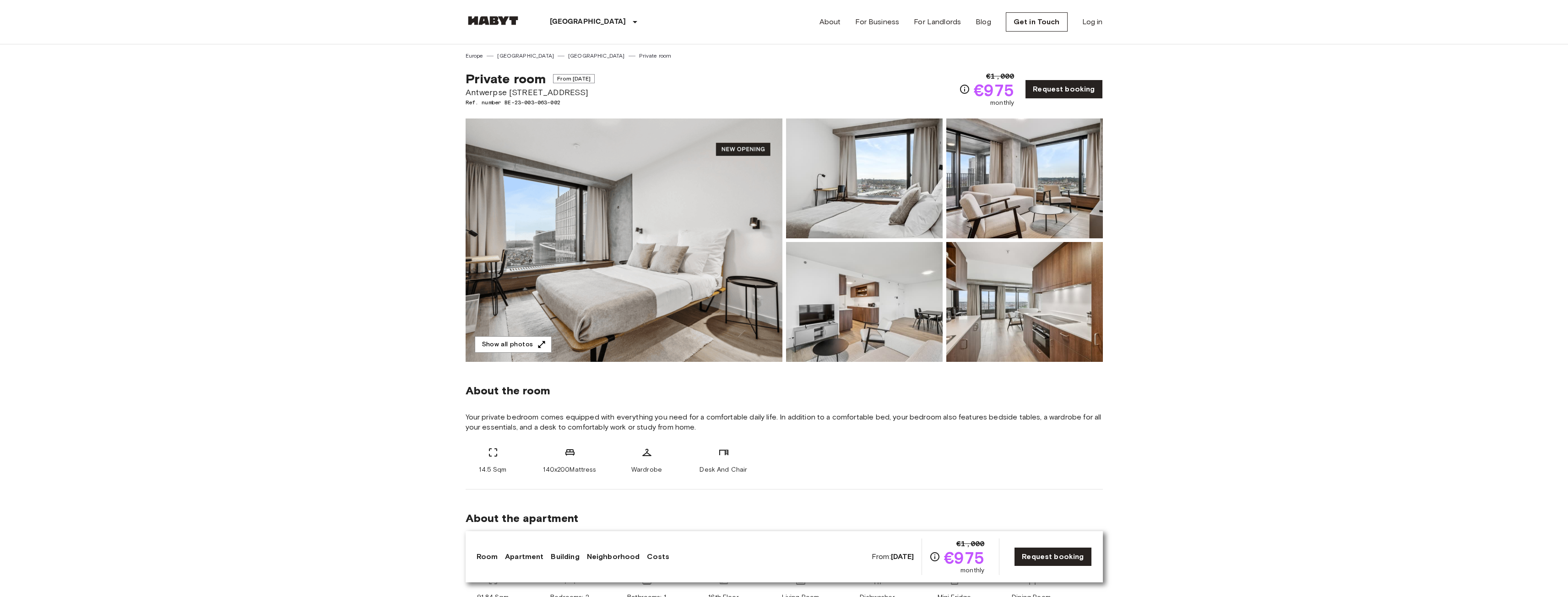
click at [697, 209] on img at bounding box center [624, 240] width 317 height 243
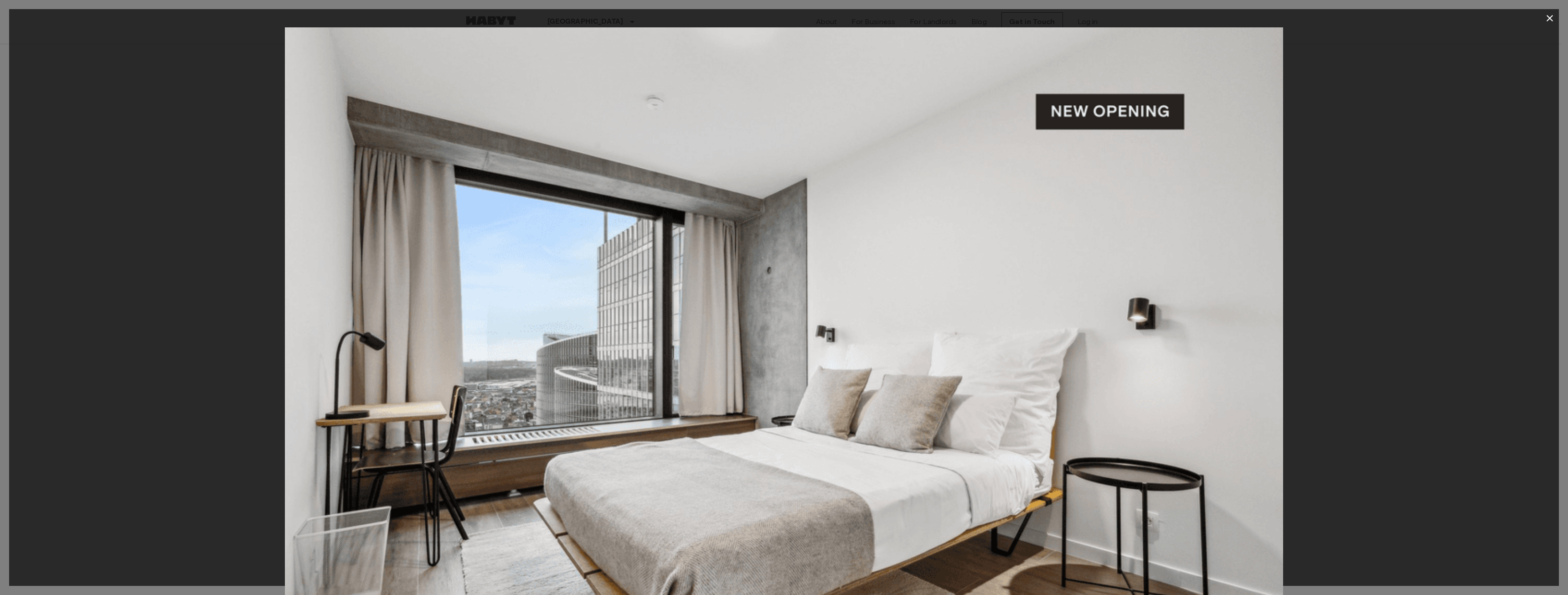
click at [1545, 16] on icon "button" at bounding box center [1550, 18] width 11 height 11
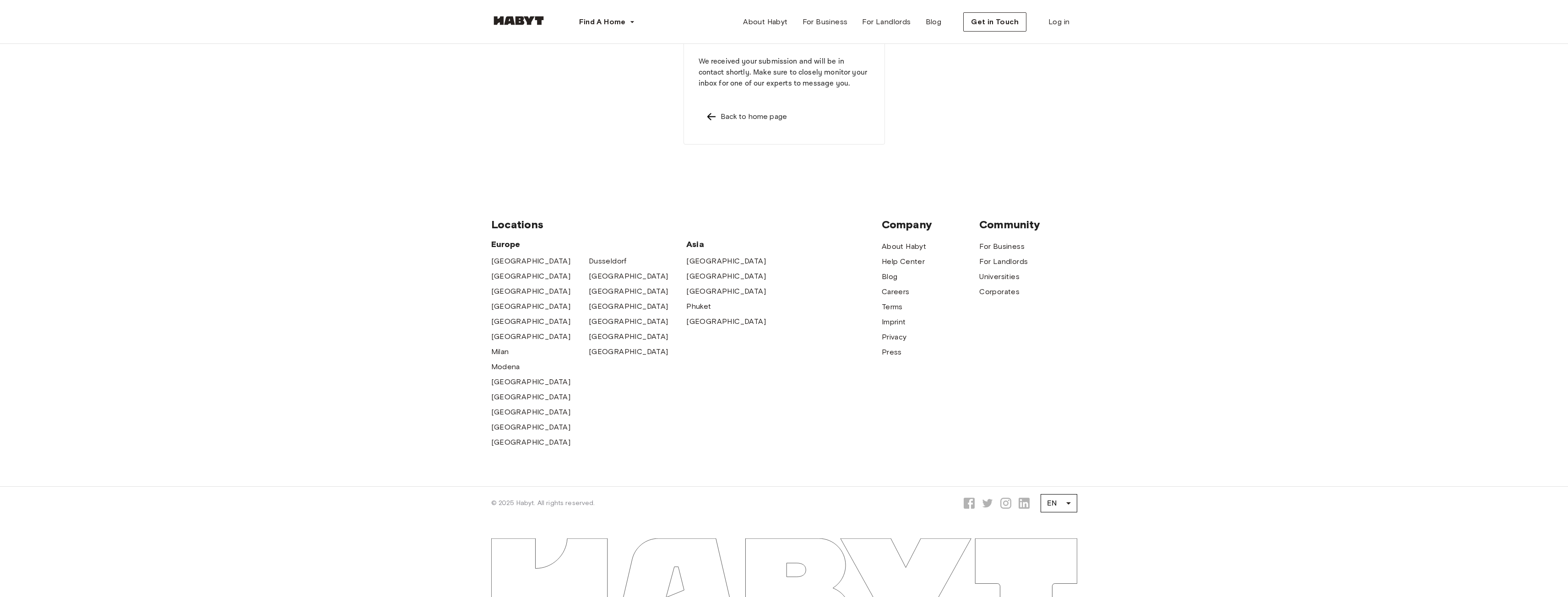
scroll to position [91, 0]
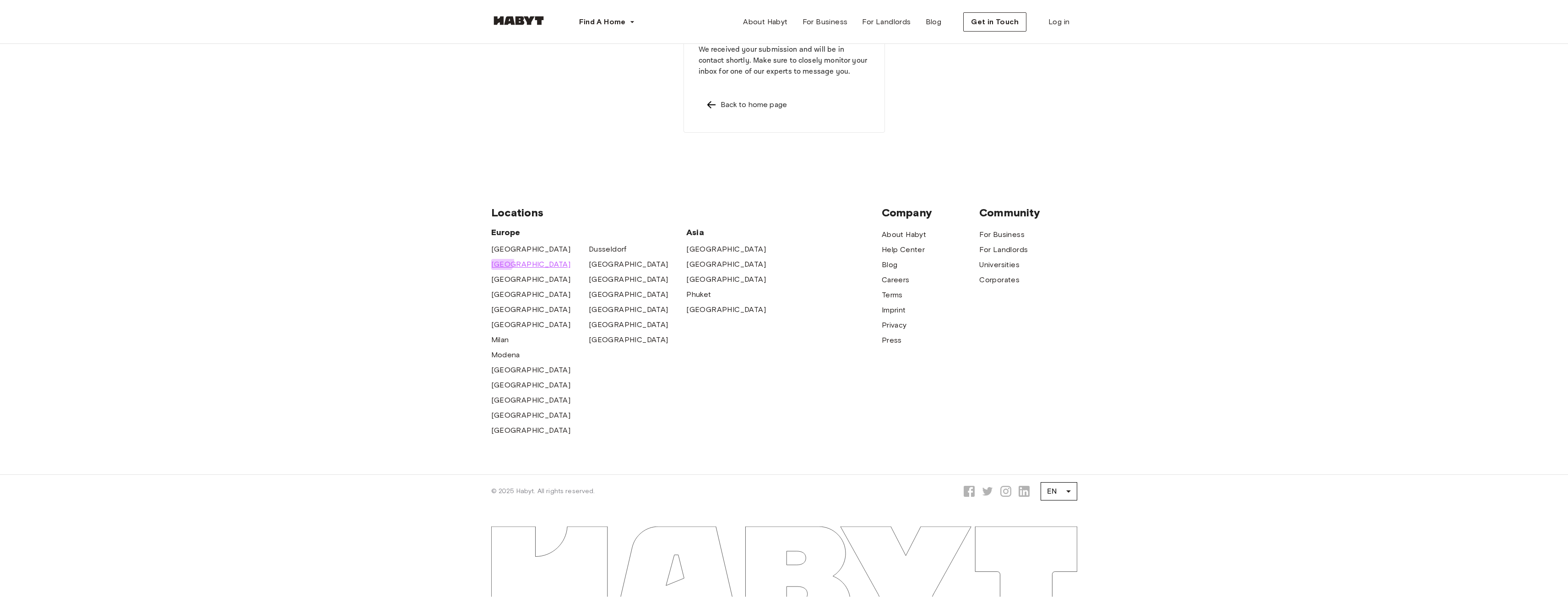
click at [499, 262] on span "[GEOGRAPHIC_DATA]" at bounding box center [531, 265] width 79 height 11
